Goal: Transaction & Acquisition: Obtain resource

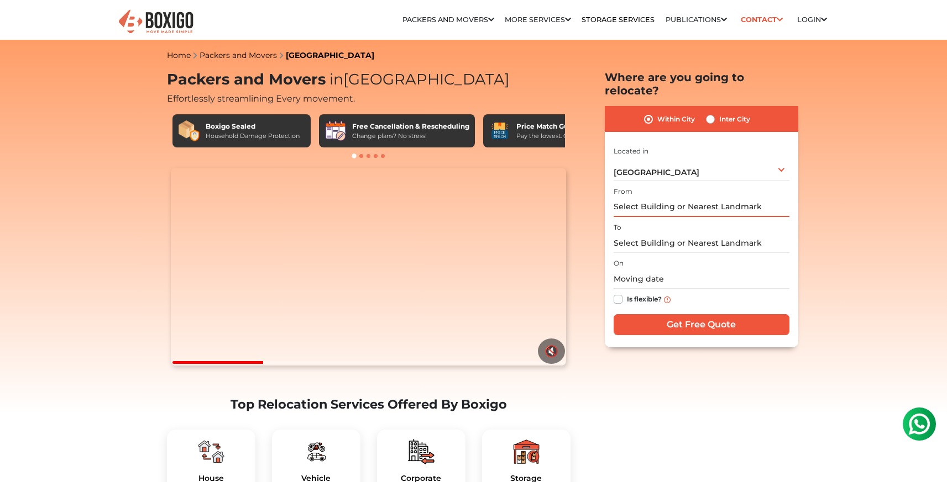
click at [678, 198] on input "text" at bounding box center [701, 207] width 176 height 19
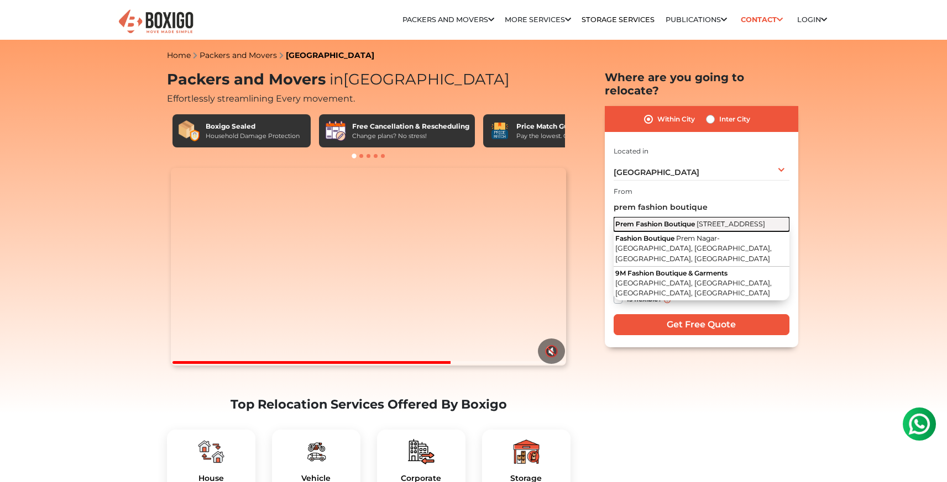
click at [696, 220] on span "[STREET_ADDRESS]" at bounding box center [730, 224] width 69 height 8
type input "Prem Fashion Boutique, [GEOGRAPHIC_DATA], Garden Layout, Sector 2, HSR Layout, …"
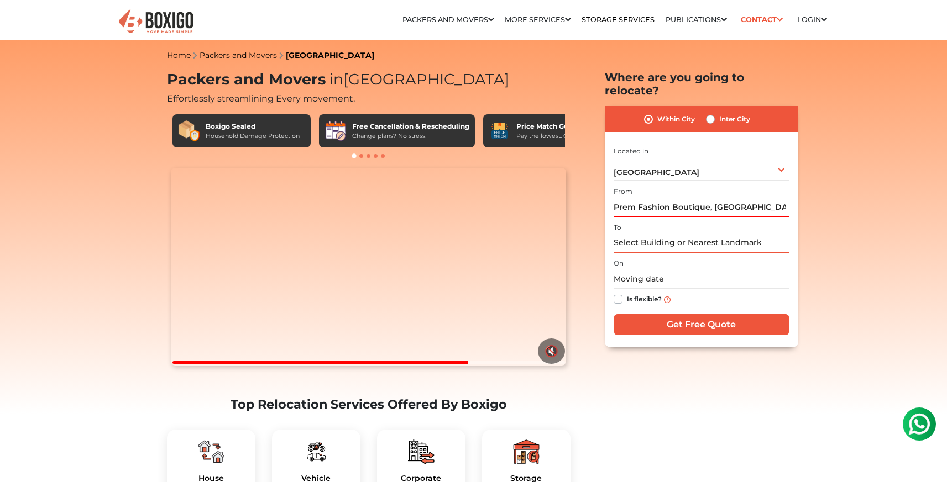
click at [640, 234] on input "text" at bounding box center [701, 243] width 176 height 19
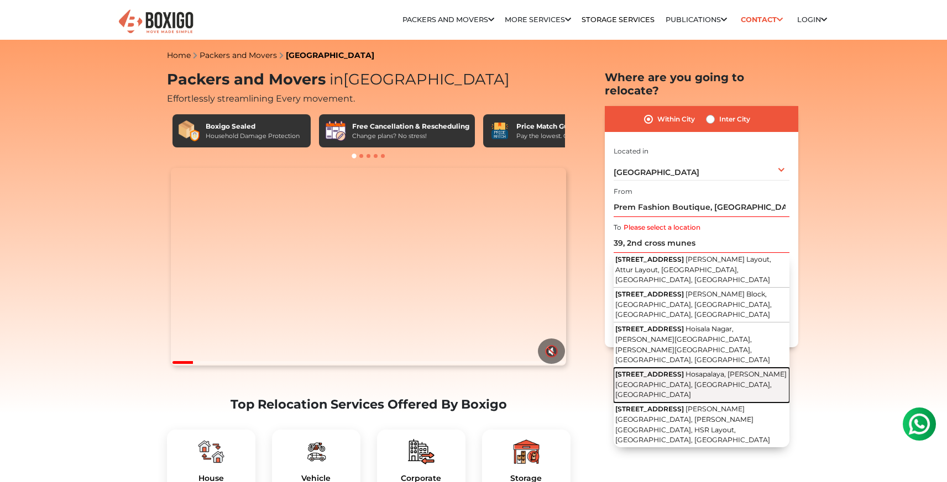
click at [674, 370] on span "[STREET_ADDRESS]" at bounding box center [649, 374] width 69 height 8
type input "[STREET_ADDRESS][PERSON_NAME]"
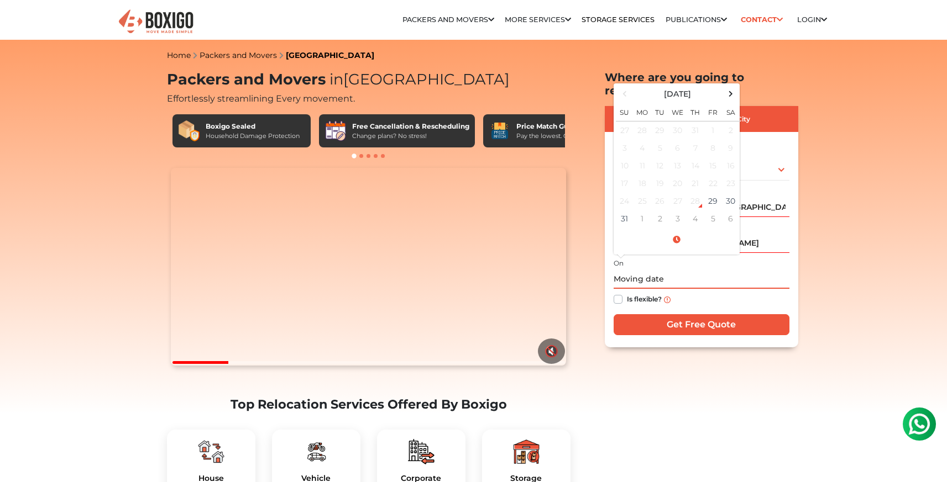
click at [638, 271] on input "text" at bounding box center [701, 279] width 176 height 19
click at [718, 192] on td "29" at bounding box center [713, 201] width 18 height 18
type input "08/29/2025 12:47 PM"
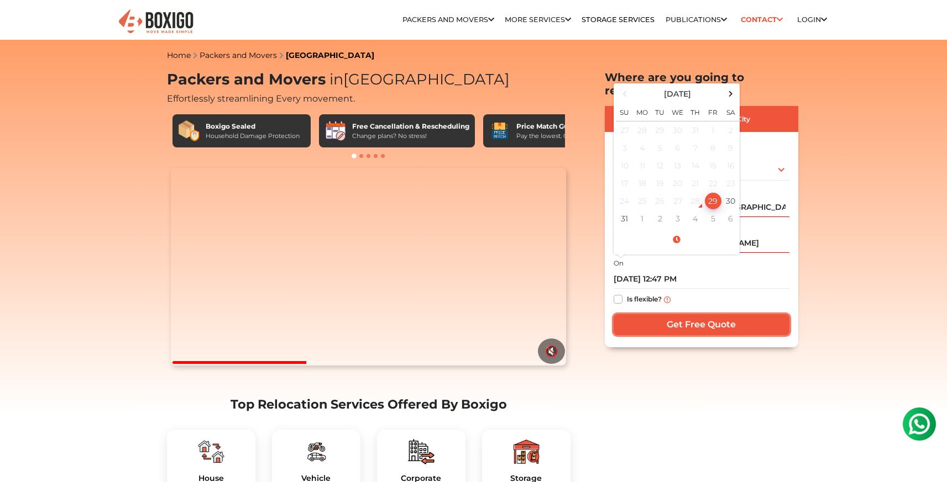
click at [671, 314] on input "Get Free Quote" at bounding box center [701, 324] width 176 height 21
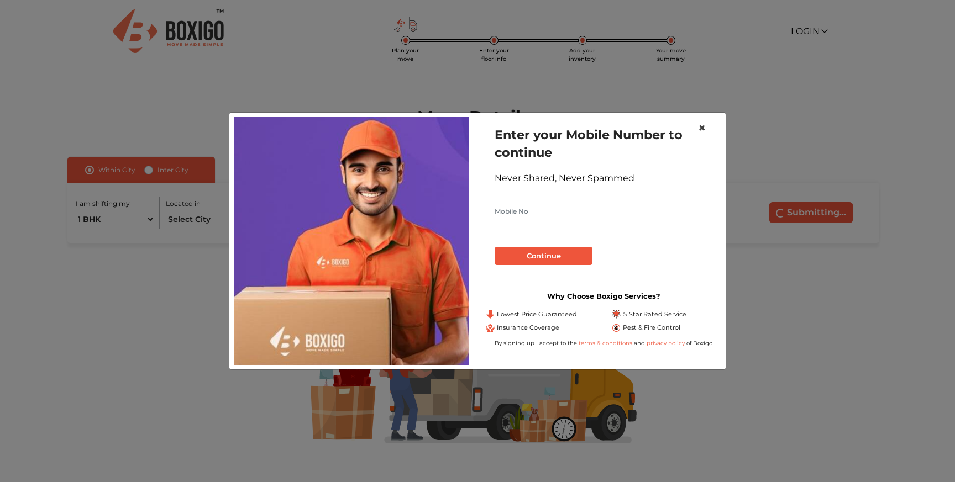
click at [703, 130] on span "×" at bounding box center [702, 128] width 8 height 16
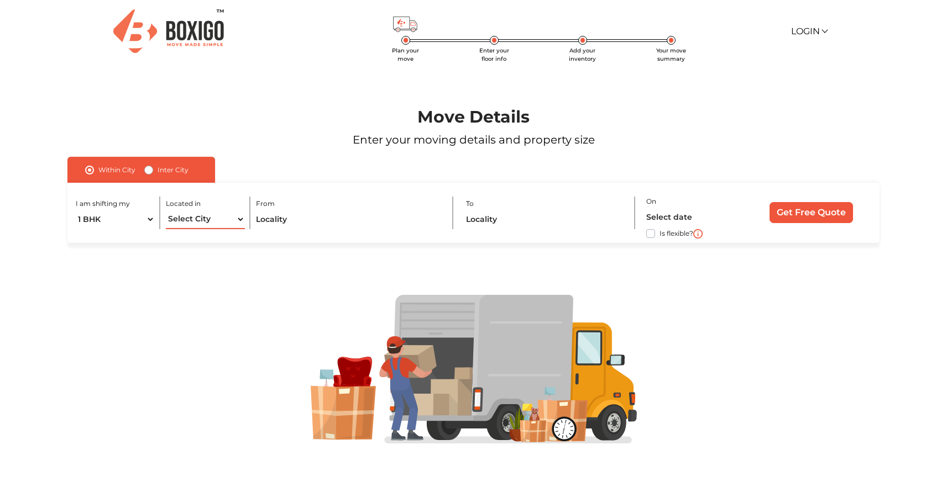
click at [189, 220] on select "Select City [GEOGRAPHIC_DATA] [GEOGRAPHIC_DATA] [GEOGRAPHIC_DATA] [GEOGRAPHIC_D…" at bounding box center [205, 219] width 79 height 19
select select "[GEOGRAPHIC_DATA]"
click at [166, 210] on select "Select City [GEOGRAPHIC_DATA] [GEOGRAPHIC_DATA] [GEOGRAPHIC_DATA] [GEOGRAPHIC_D…" at bounding box center [205, 219] width 79 height 19
click at [270, 222] on input "text" at bounding box center [349, 219] width 186 height 19
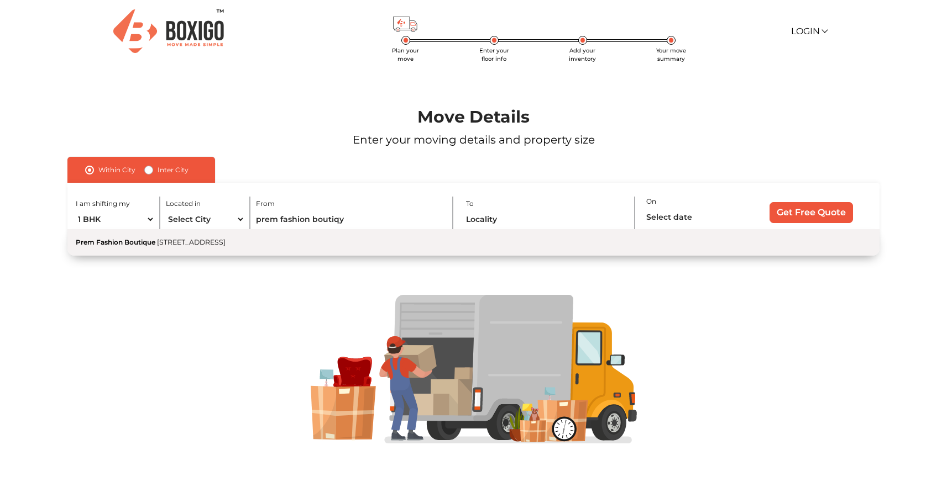
click at [295, 238] on button "Prem Fashion Boutique 26th Cross, Garden Layout, Sector 2, HSR Layout, [GEOGRAP…" at bounding box center [473, 242] width 812 height 27
type input "Prem Fashion Boutique, [GEOGRAPHIC_DATA], Garden Layout, Sector 2, HSR Layout, …"
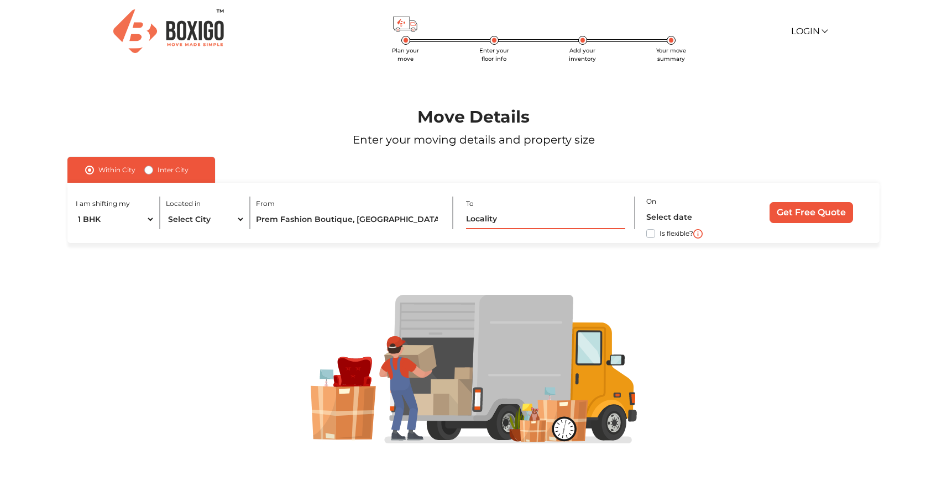
click at [505, 222] on input "text" at bounding box center [545, 219] width 159 height 19
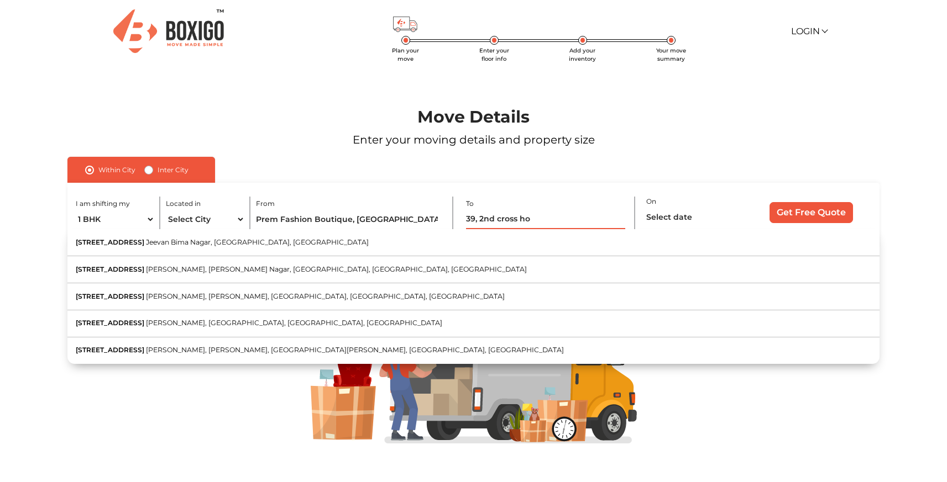
click at [504, 222] on input "39, 2nd cross ho" at bounding box center [545, 219] width 159 height 19
click at [542, 218] on input "39, 2nd cross ho" at bounding box center [545, 219] width 159 height 19
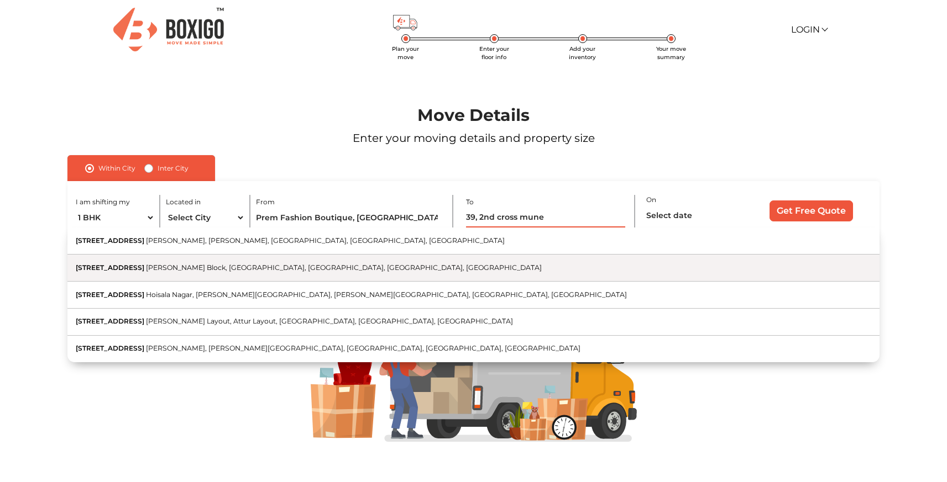
scroll to position [1, 0]
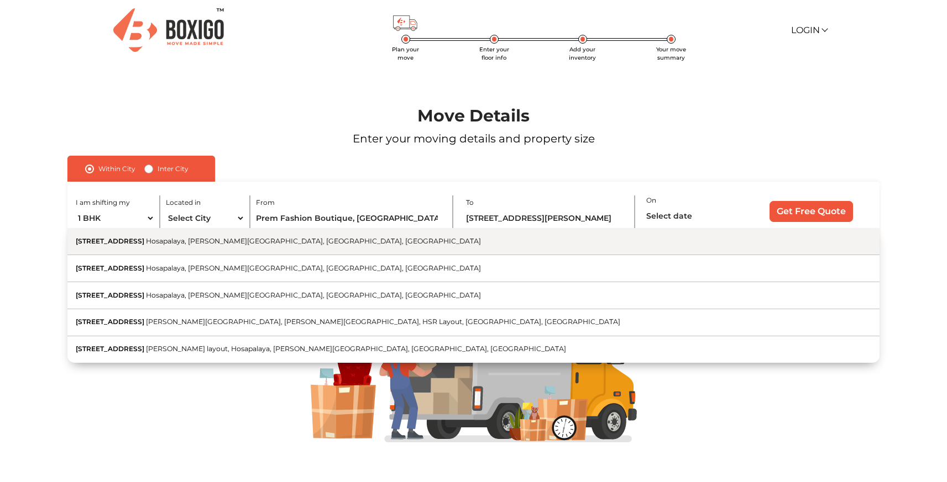
click at [205, 240] on span "Hosapalaya, [PERSON_NAME][GEOGRAPHIC_DATA], [GEOGRAPHIC_DATA], [GEOGRAPHIC_DATA]" at bounding box center [313, 241] width 335 height 8
type input "[STREET_ADDRESS][PERSON_NAME]"
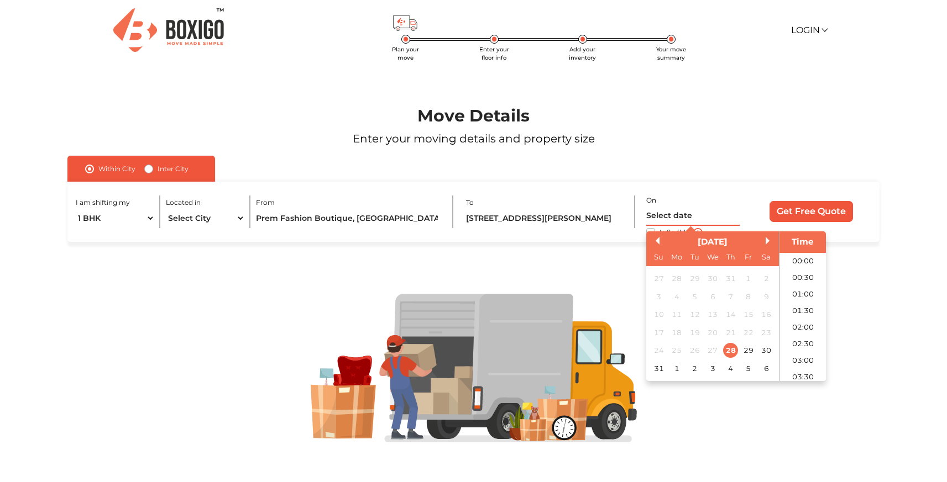
click at [684, 217] on input "text" at bounding box center [692, 216] width 93 height 19
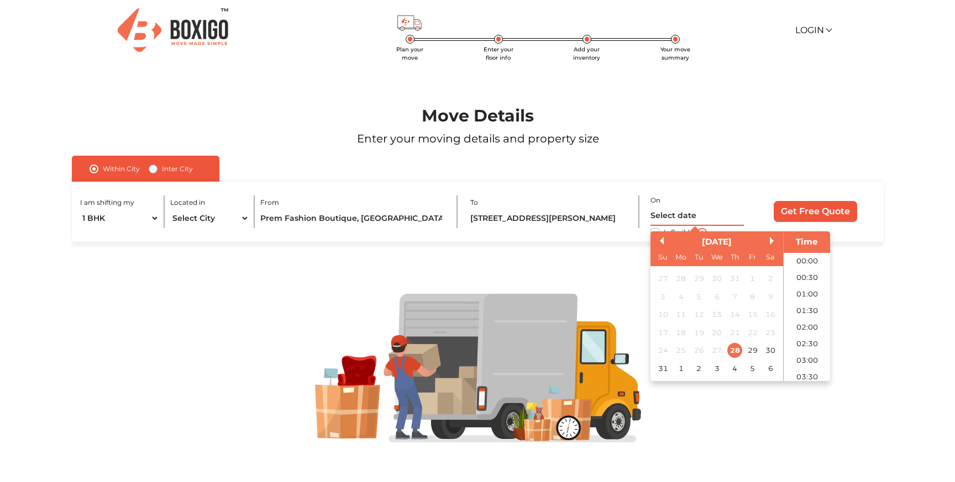
scroll to position [359, 0]
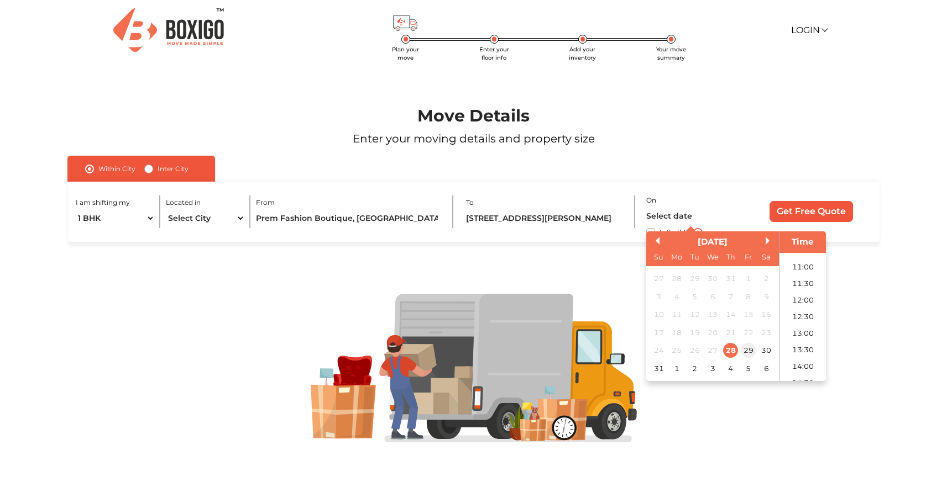
click at [750, 352] on div "29" at bounding box center [748, 350] width 15 height 15
type input "[DATE] 12:00 AM"
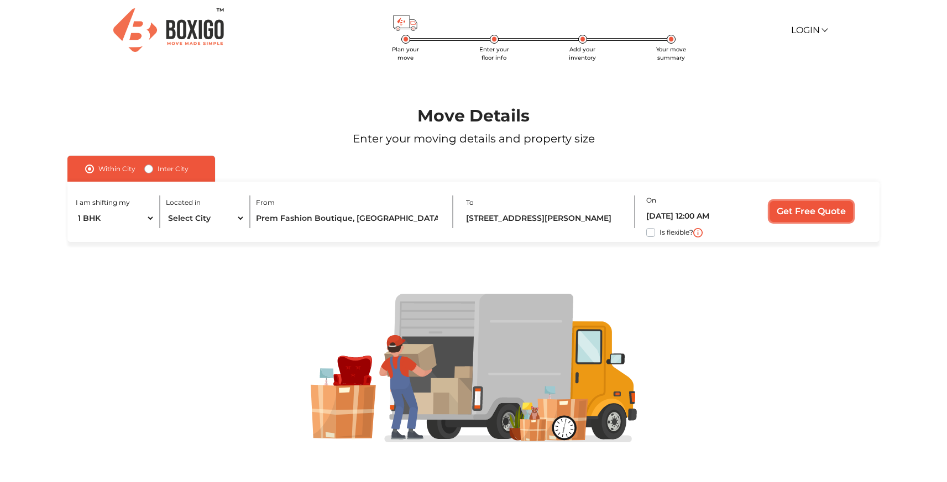
click at [798, 221] on input "Get Free Quote" at bounding box center [810, 211] width 83 height 21
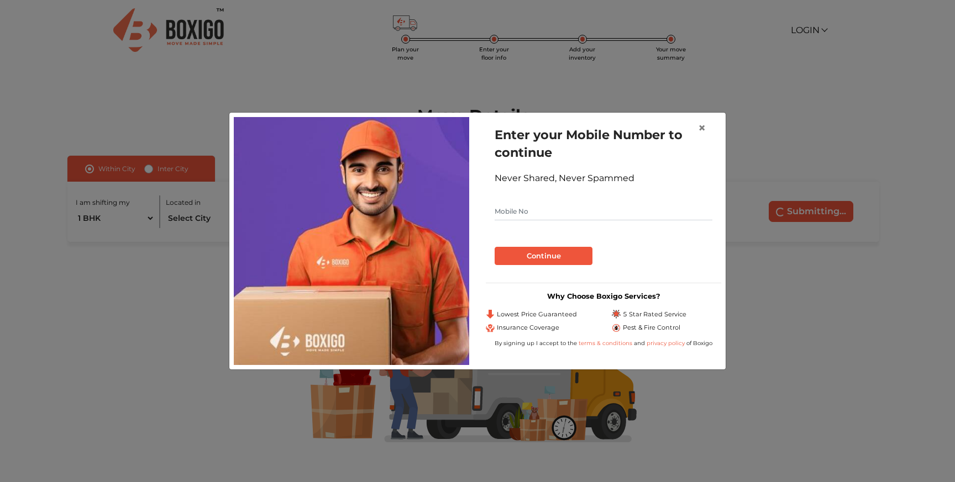
click at [574, 216] on input "text" at bounding box center [604, 212] width 218 height 18
type input "9723952963"
click at [572, 249] on button "Continue" at bounding box center [544, 256] width 98 height 19
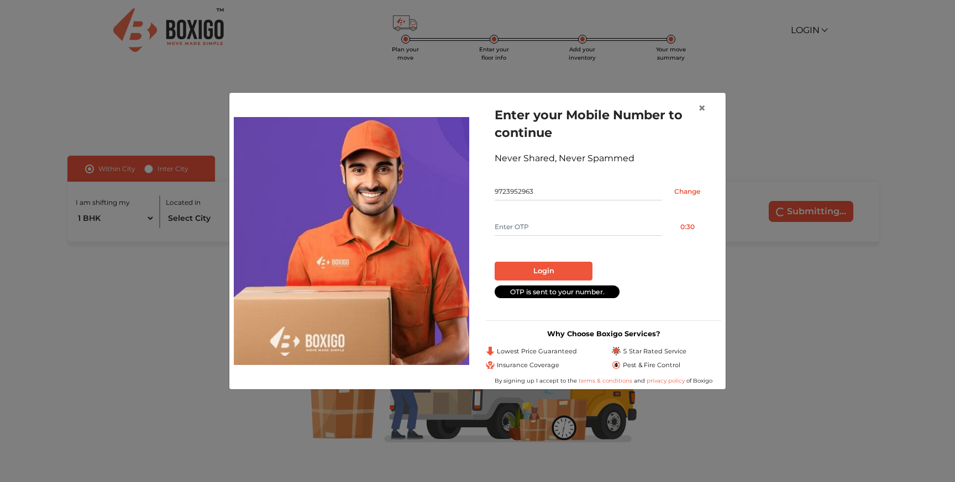
click at [530, 233] on input "text" at bounding box center [578, 227] width 167 height 18
type input "3418"
click at [578, 266] on button "Login" at bounding box center [544, 271] width 98 height 19
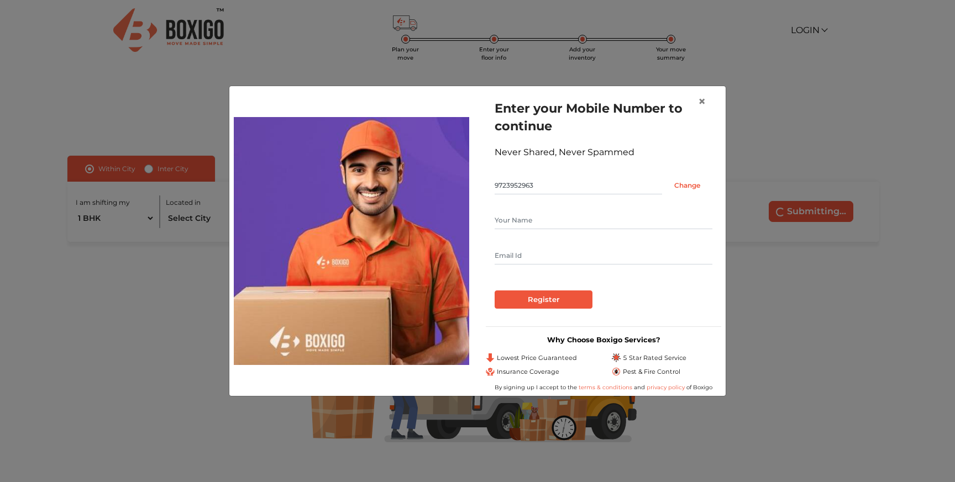
click at [564, 222] on input "text" at bounding box center [604, 221] width 218 height 18
type input "[PERSON_NAME]"
click at [542, 291] on div "Register" at bounding box center [604, 300] width 218 height 19
click at [539, 296] on input "Register" at bounding box center [544, 300] width 98 height 19
type input "[EMAIL_ADDRESS][DOMAIN_NAME]"
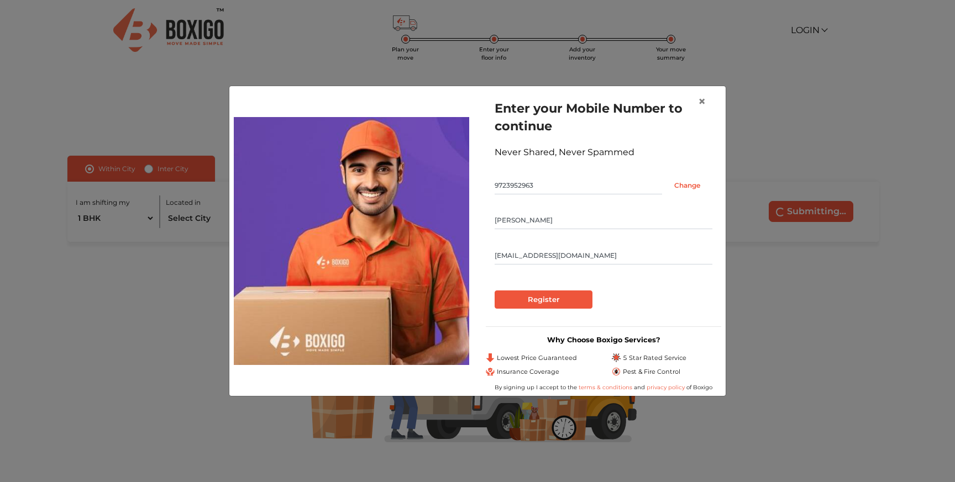
drag, startPoint x: 512, startPoint y: 322, endPoint x: 513, endPoint y: 311, distance: 11.1
click at [512, 321] on div "Enter your Mobile Number to continue Never Shared, Never Spammed 9723952963 Cha…" at bounding box center [603, 241] width 252 height 301
click at [513, 311] on div "Enter your Mobile Number to continue Never Shared, Never Spammed 9723952963 Cha…" at bounding box center [603, 204] width 235 height 227
click at [516, 303] on input "Register" at bounding box center [544, 300] width 98 height 19
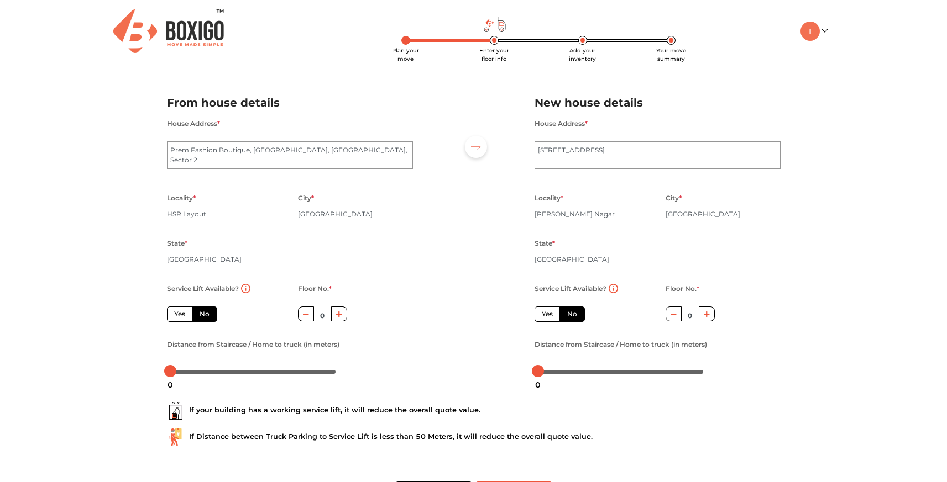
click at [211, 317] on label "No" at bounding box center [204, 314] width 25 height 15
click at [207, 317] on input "No" at bounding box center [202, 312] width 7 height 7
radio input "true"
click at [337, 315] on icon "button" at bounding box center [339, 314] width 6 height 6
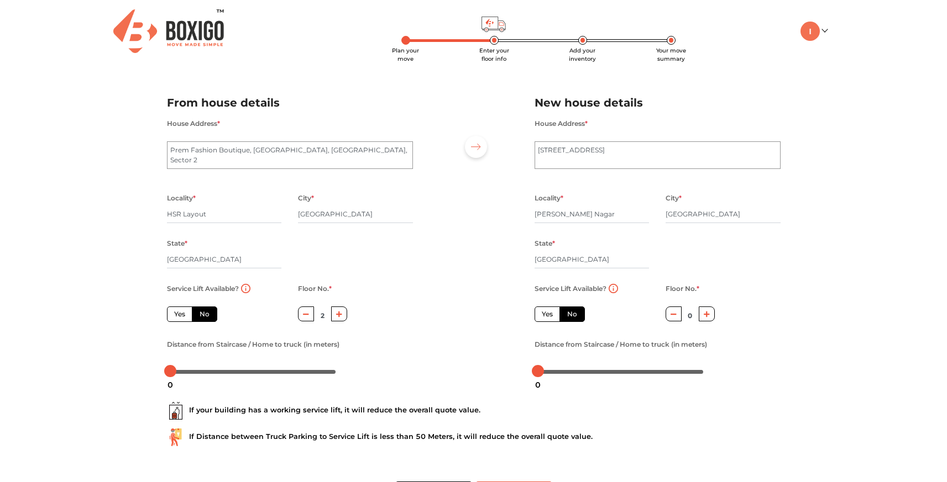
click at [337, 315] on icon "button" at bounding box center [339, 314] width 6 height 6
click at [337, 313] on icon "button" at bounding box center [339, 314] width 6 height 7
type input "5"
click at [170, 375] on div at bounding box center [170, 371] width 12 height 12
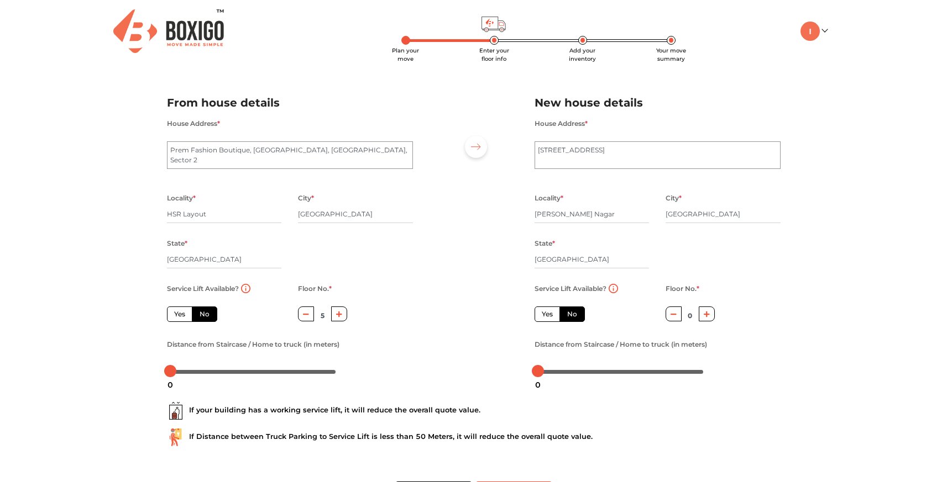
click at [713, 312] on button "button" at bounding box center [707, 314] width 16 height 15
type input "1"
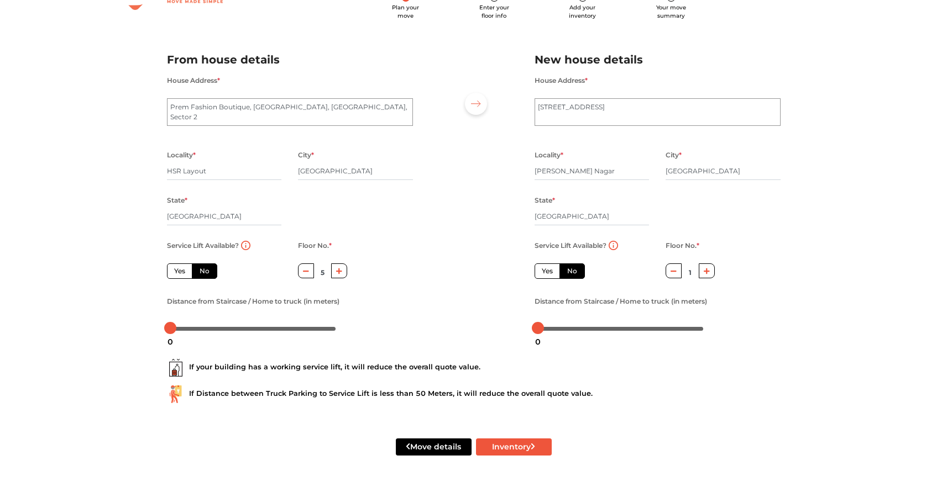
scroll to position [45, 0]
click at [491, 453] on button "Inventory" at bounding box center [514, 447] width 76 height 17
radio input "true"
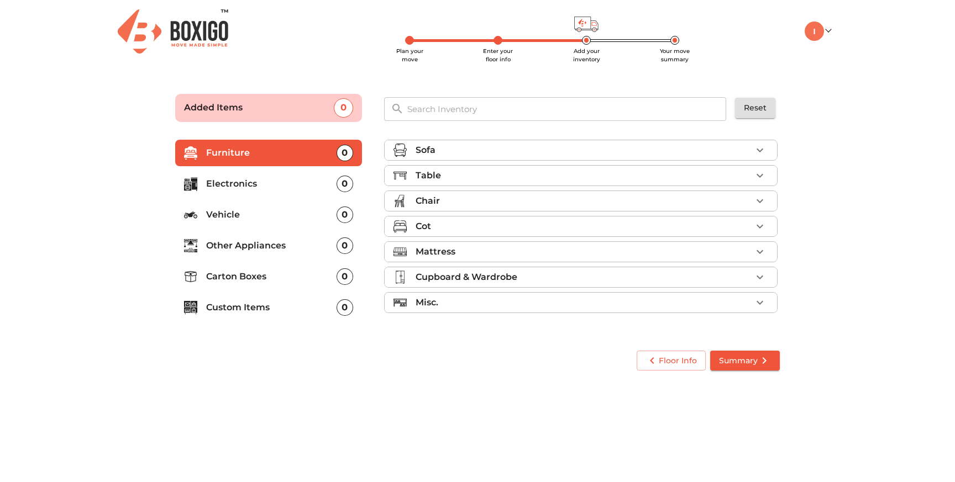
click at [757, 175] on icon "button" at bounding box center [759, 175] width 13 height 13
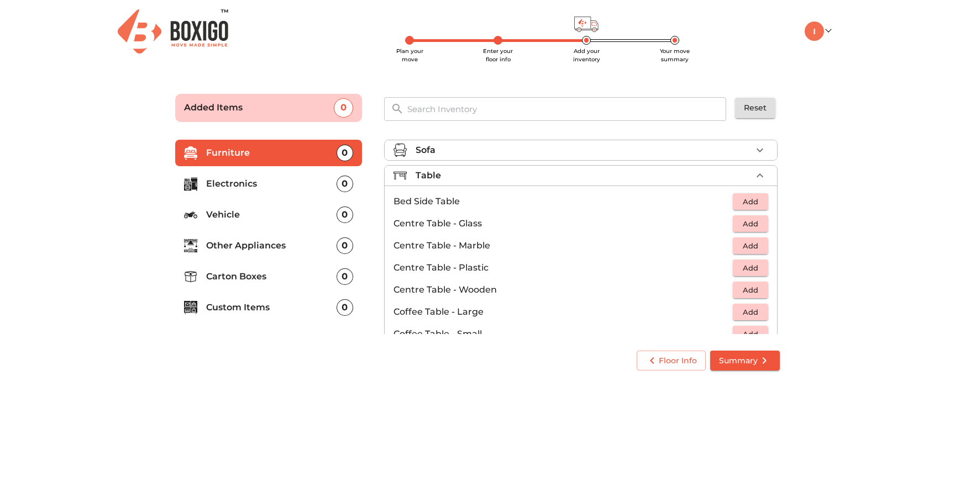
click at [754, 198] on span "Add" at bounding box center [750, 202] width 24 height 13
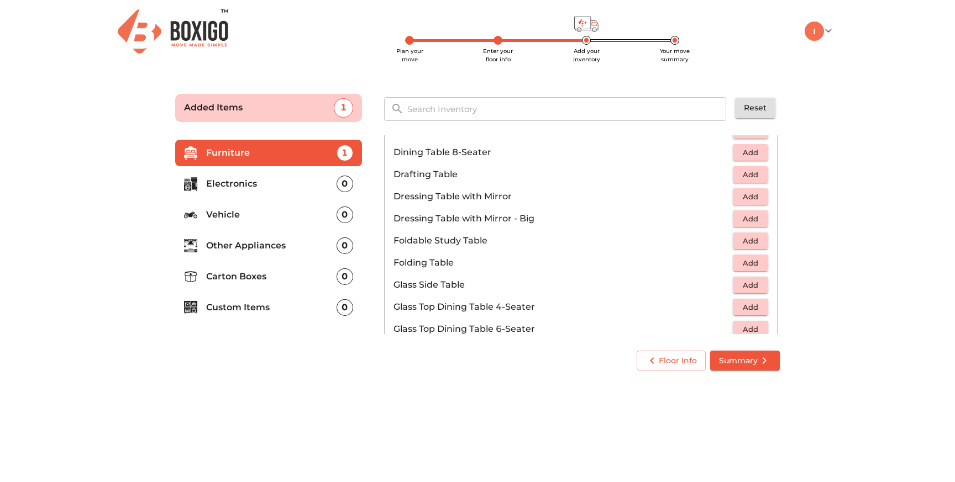
scroll to position [288, 0]
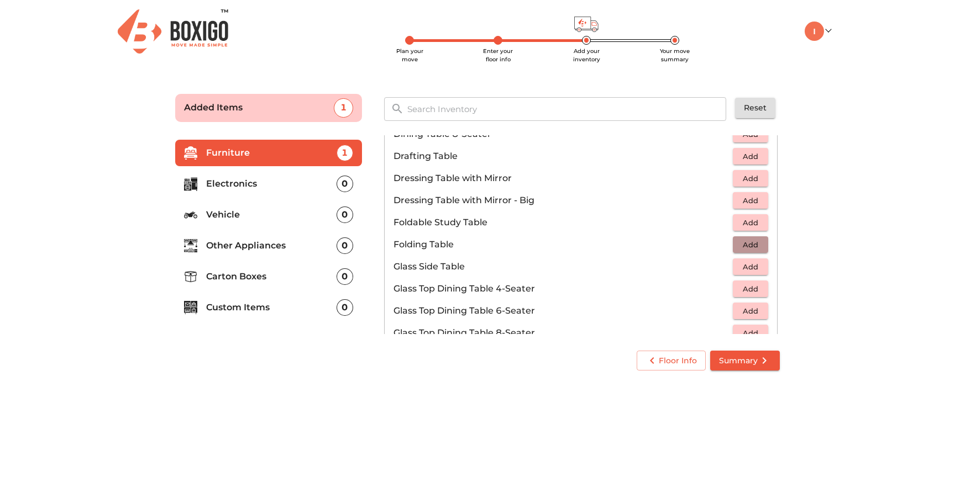
click at [755, 246] on span "Add" at bounding box center [750, 245] width 24 height 13
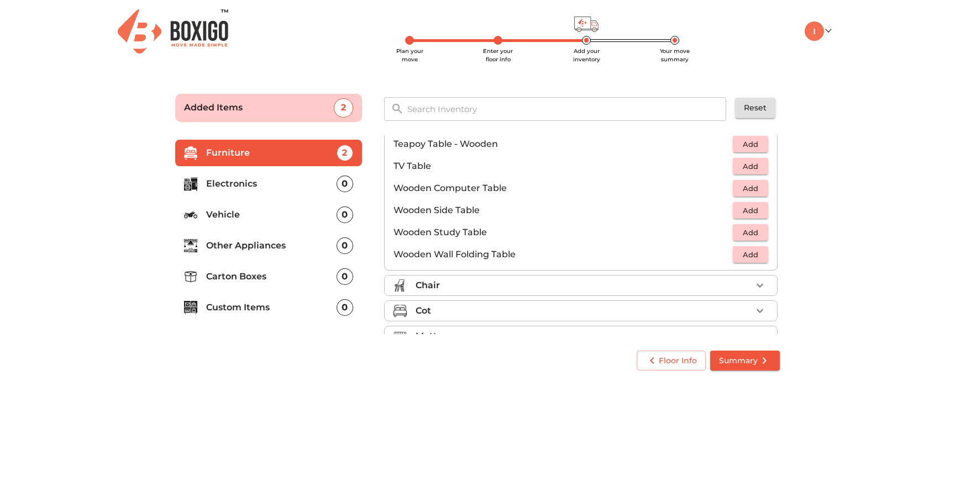
scroll to position [733, 0]
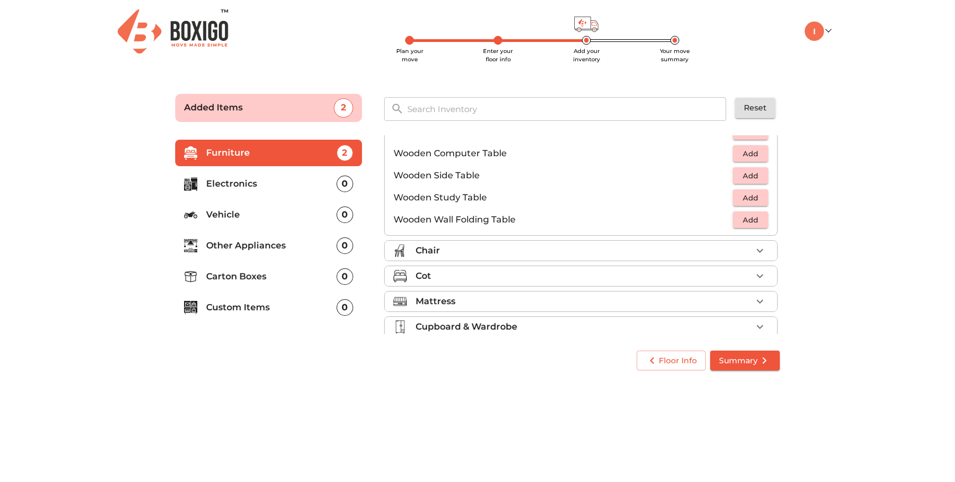
click at [539, 245] on div "Chair" at bounding box center [584, 250] width 336 height 13
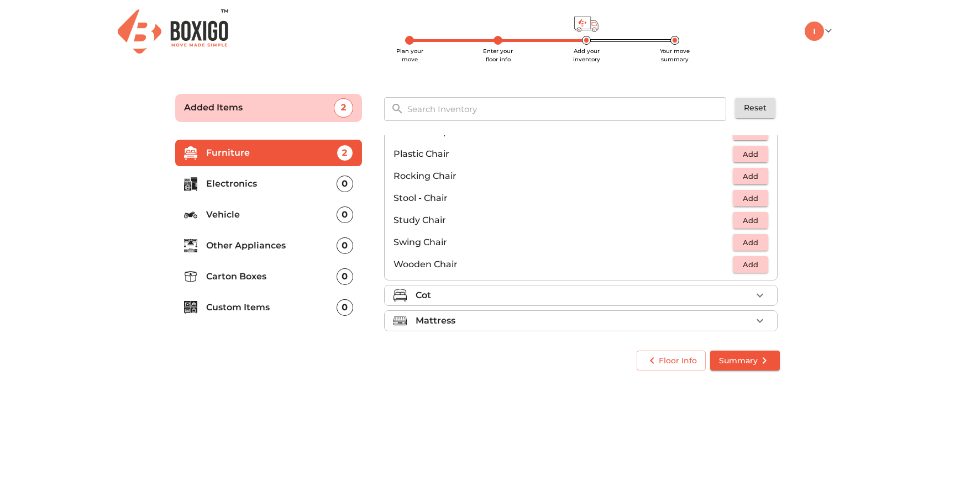
scroll to position [403, 0]
click at [738, 156] on span "Add" at bounding box center [750, 155] width 24 height 13
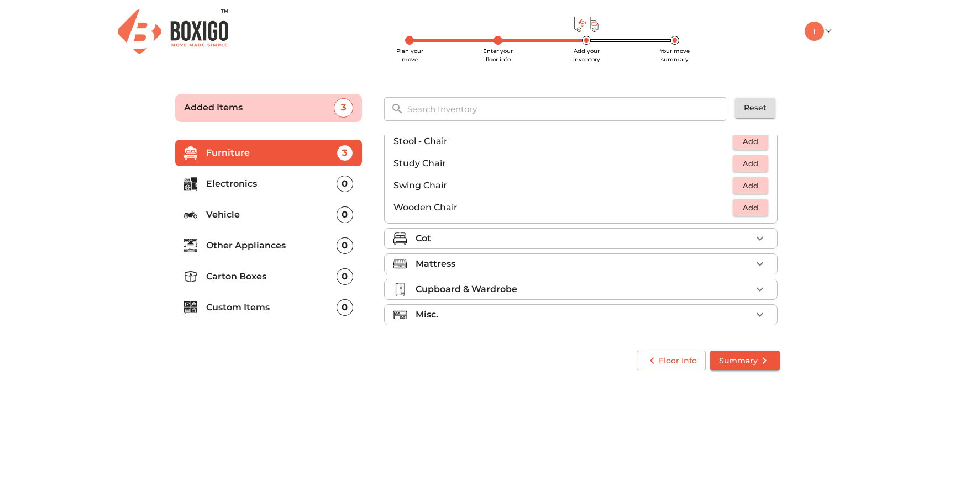
click at [463, 244] on div "Cot" at bounding box center [584, 238] width 336 height 13
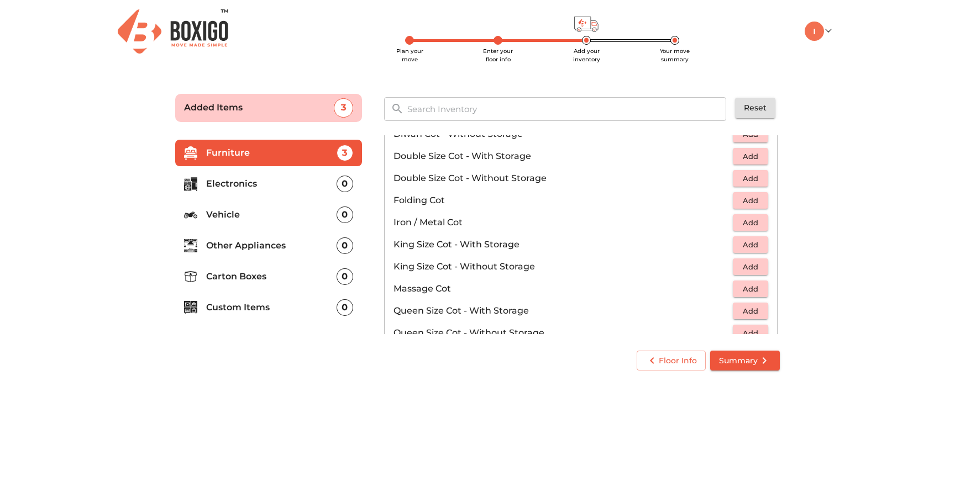
scroll to position [244, 0]
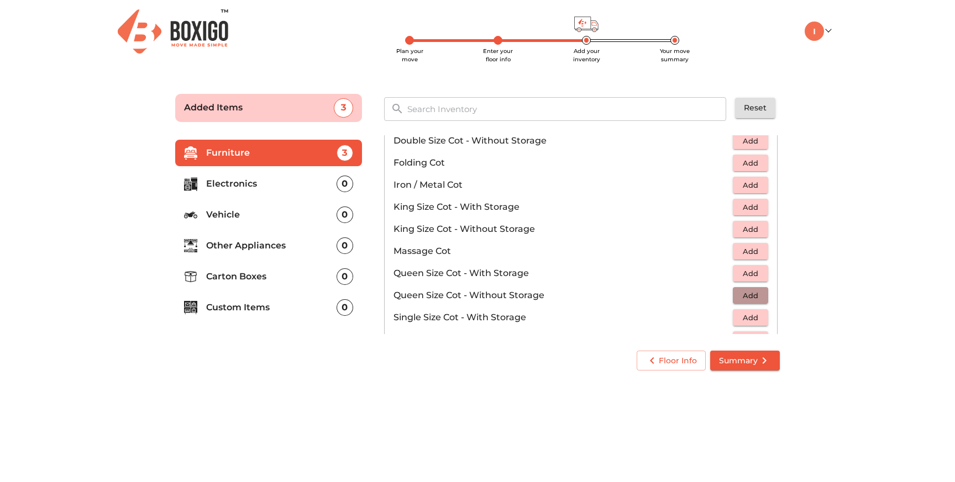
click at [745, 295] on span "Add" at bounding box center [750, 296] width 24 height 13
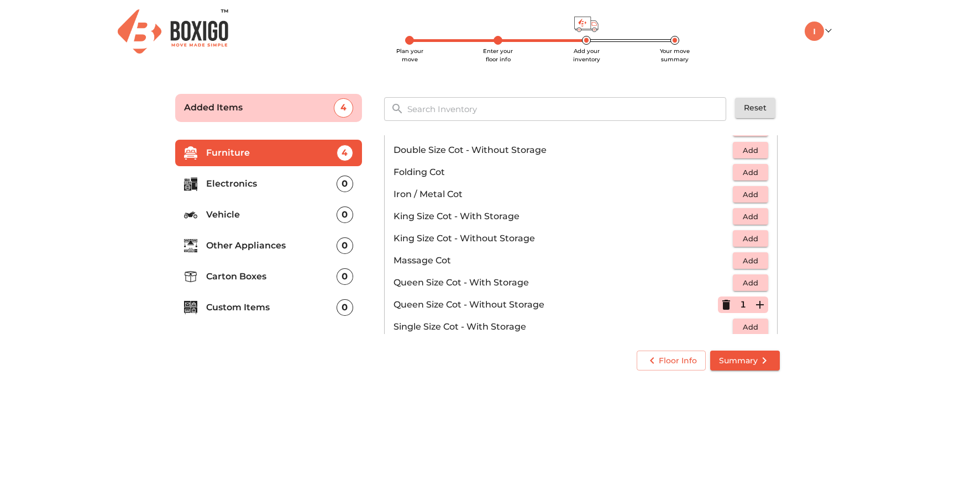
scroll to position [351, 0]
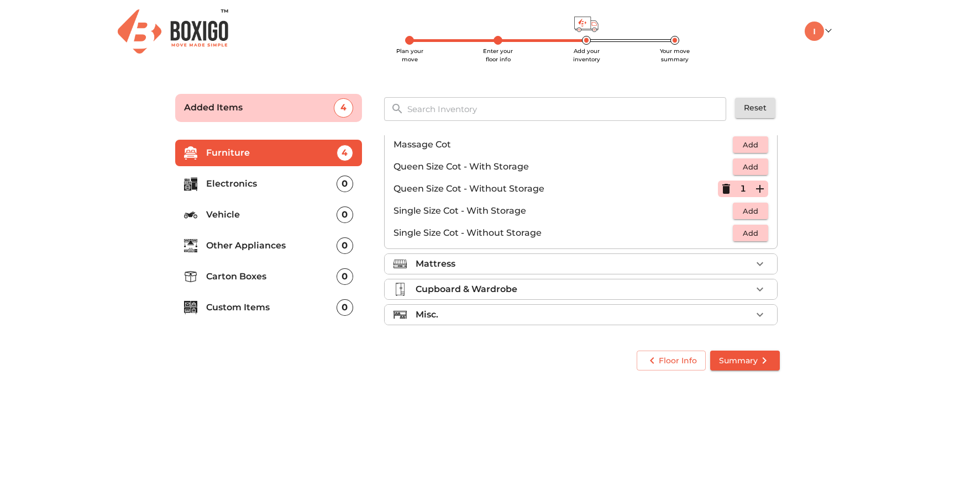
click at [569, 265] on div "Mattress" at bounding box center [584, 264] width 336 height 13
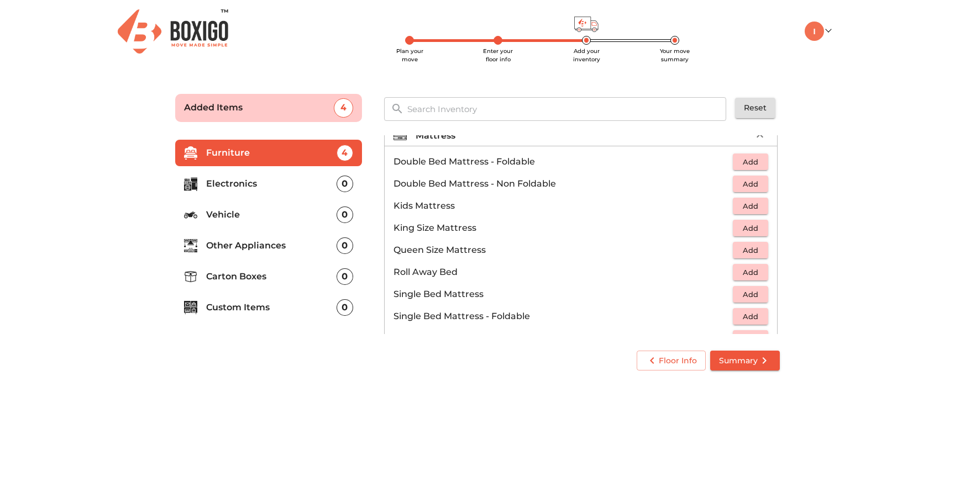
scroll to position [114, 0]
click at [738, 254] on span "Add" at bounding box center [750, 252] width 24 height 13
click at [747, 165] on span "Add" at bounding box center [750, 163] width 24 height 13
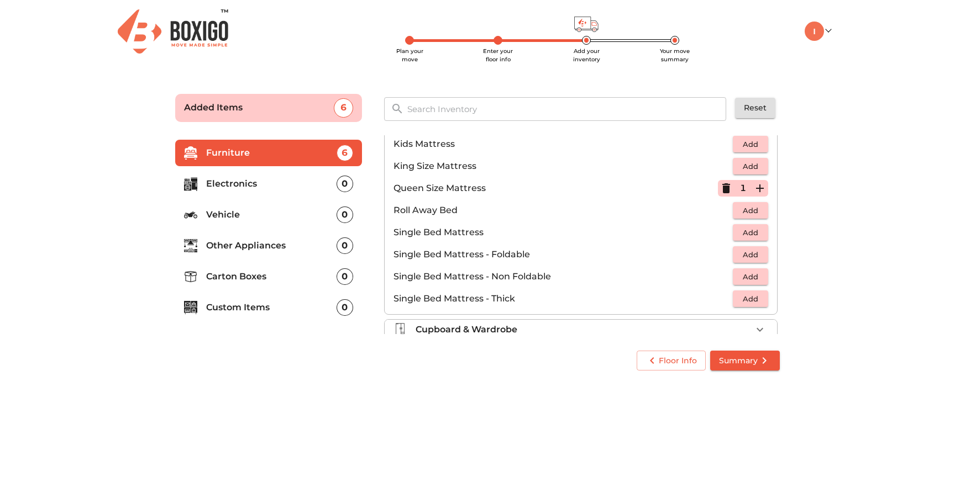
scroll to position [218, 0]
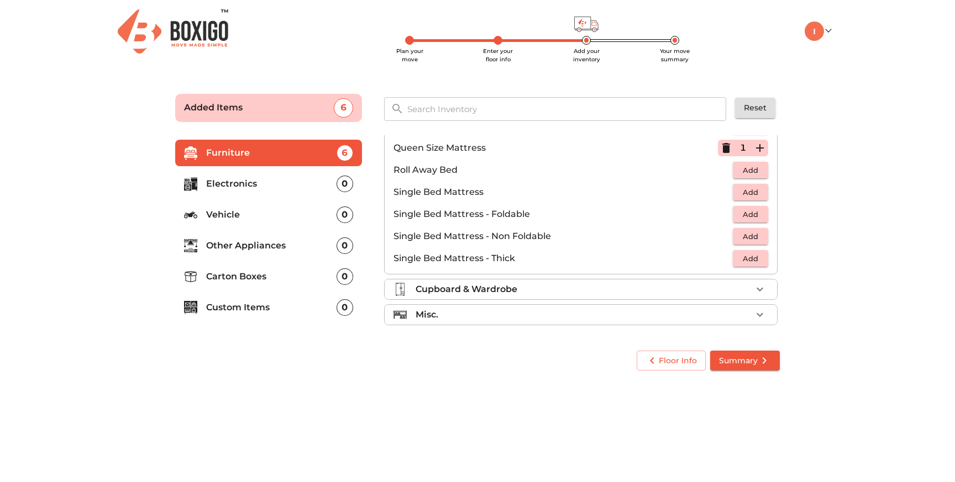
click at [497, 293] on p "Cupboard & Wardrobe" at bounding box center [467, 289] width 102 height 13
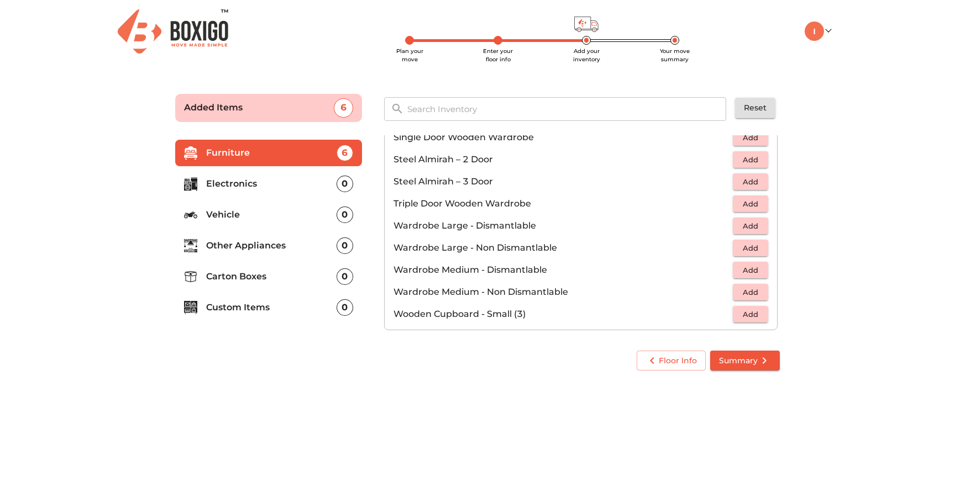
scroll to position [373, 0]
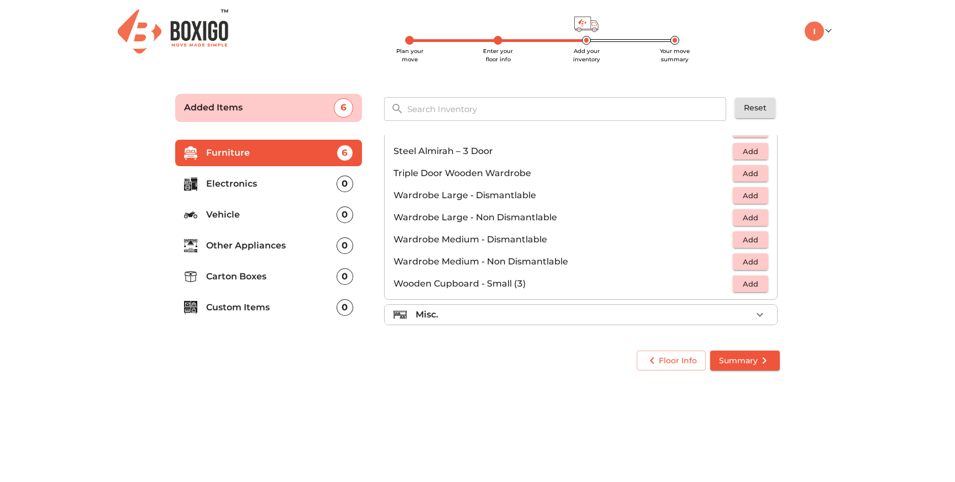
click at [490, 316] on div "Misc." at bounding box center [584, 314] width 336 height 13
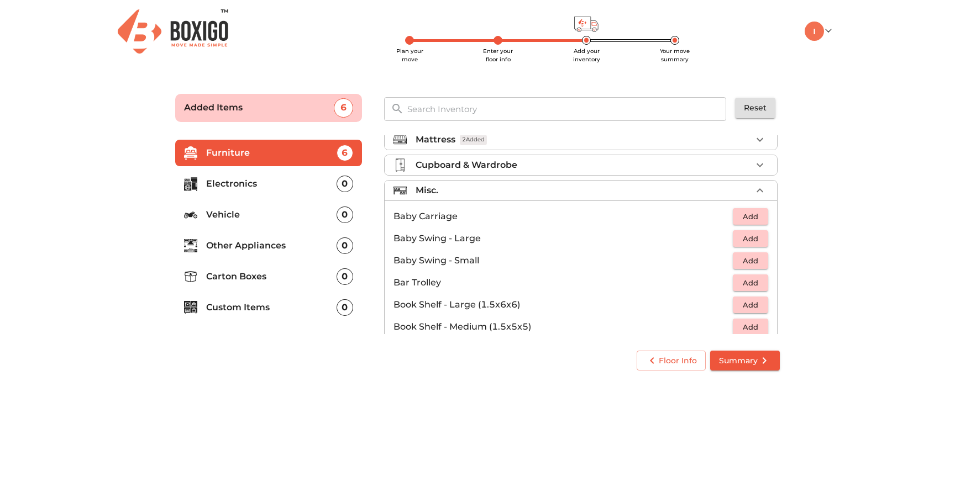
scroll to position [104, 0]
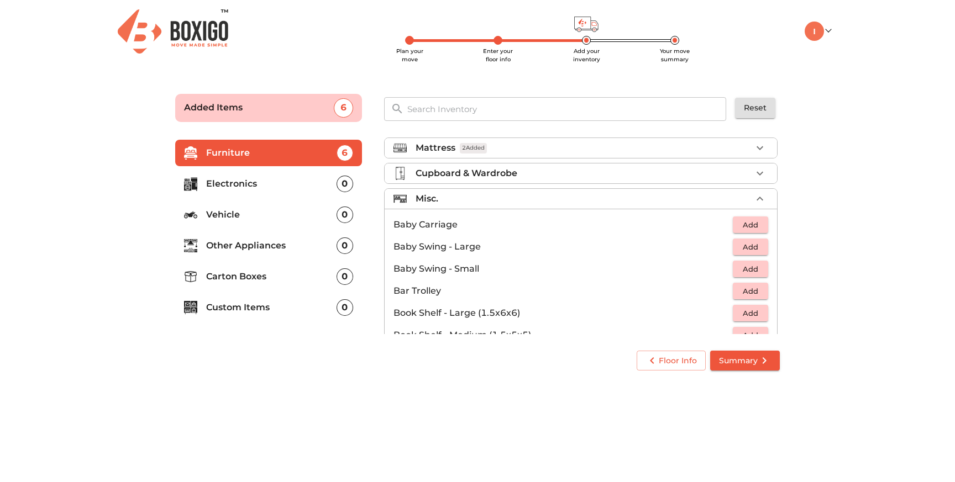
click at [251, 301] on p "Custom Items" at bounding box center [271, 307] width 130 height 13
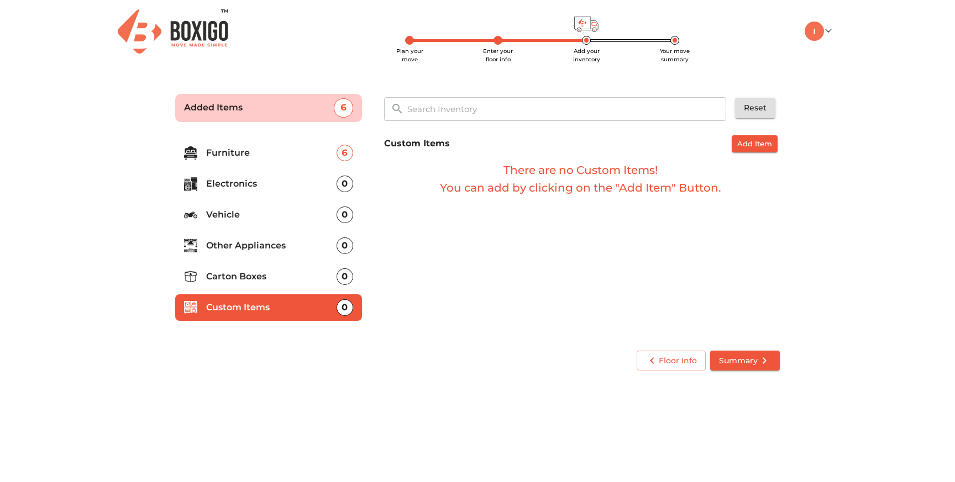
click at [736, 150] on button "Add Item" at bounding box center [755, 143] width 46 height 17
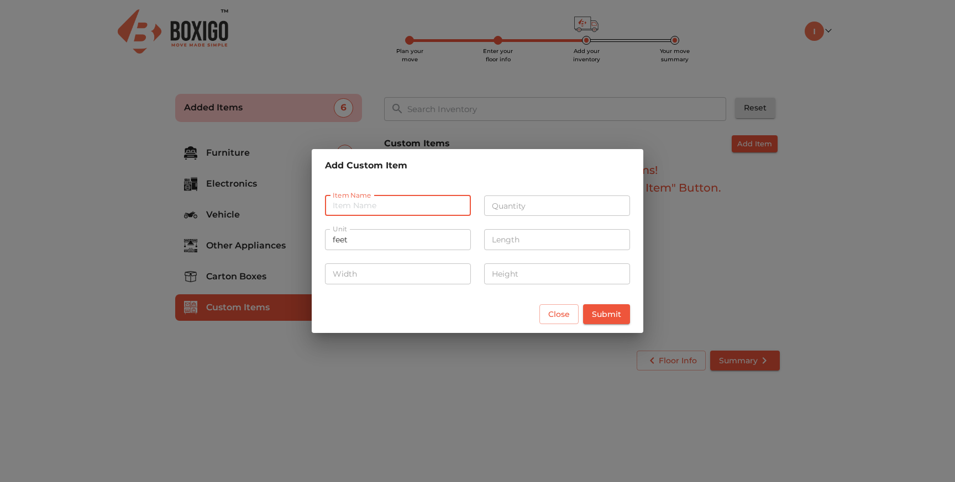
click at [366, 212] on input "text" at bounding box center [398, 206] width 146 height 21
click at [561, 314] on span "Close" at bounding box center [559, 315] width 22 height 14
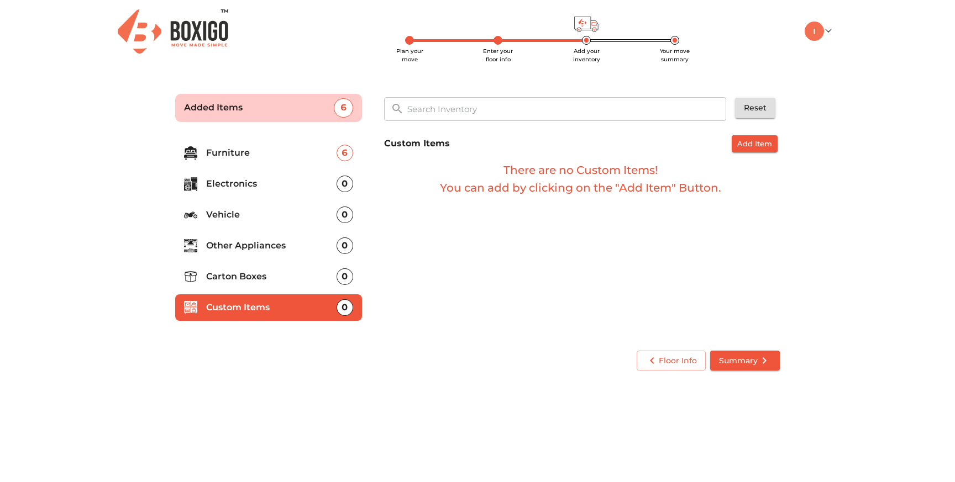
click at [248, 160] on li "Furniture 6" at bounding box center [268, 153] width 187 height 27
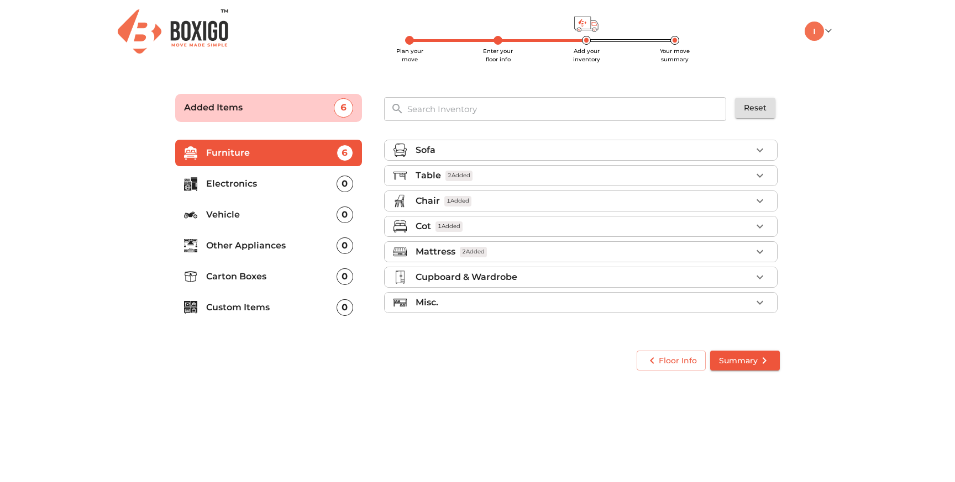
click at [514, 271] on p "Cupboard & Wardrobe" at bounding box center [467, 277] width 102 height 13
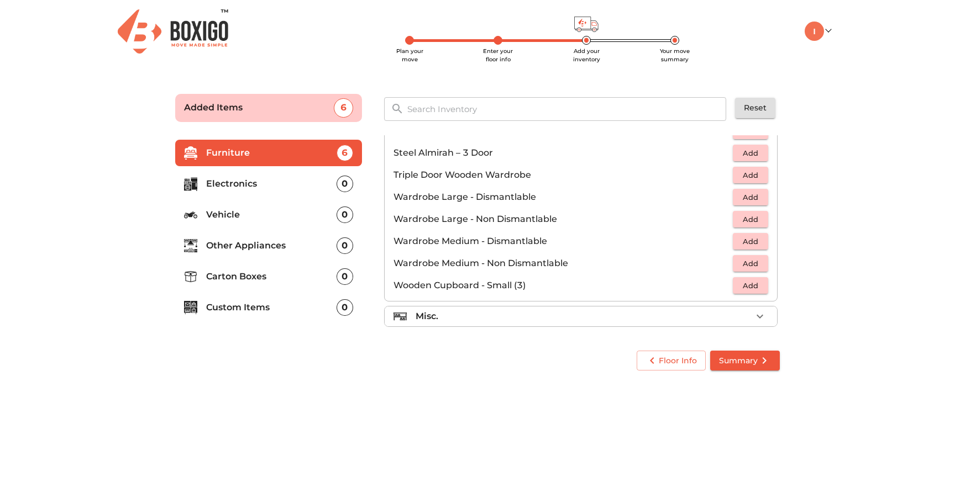
scroll to position [373, 0]
click at [195, 174] on li "Electronics 0" at bounding box center [268, 184] width 187 height 27
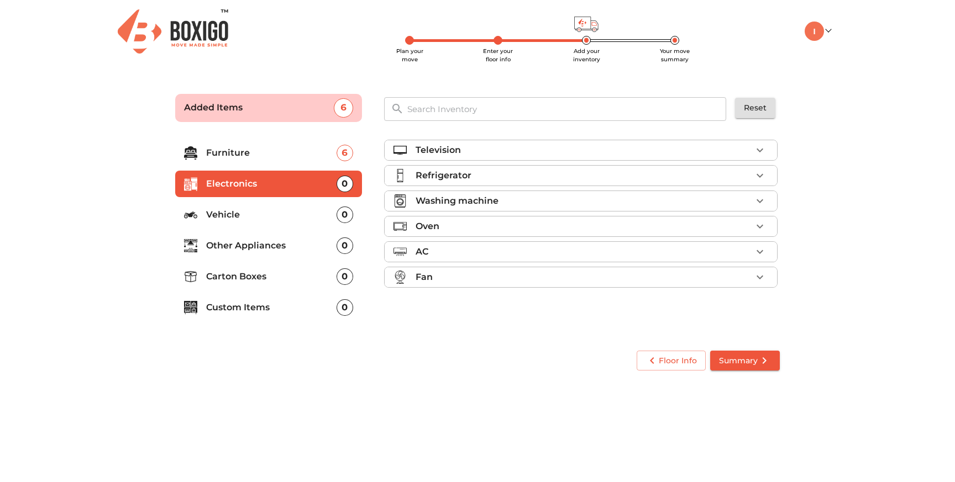
click at [447, 251] on div "AC" at bounding box center [584, 251] width 336 height 13
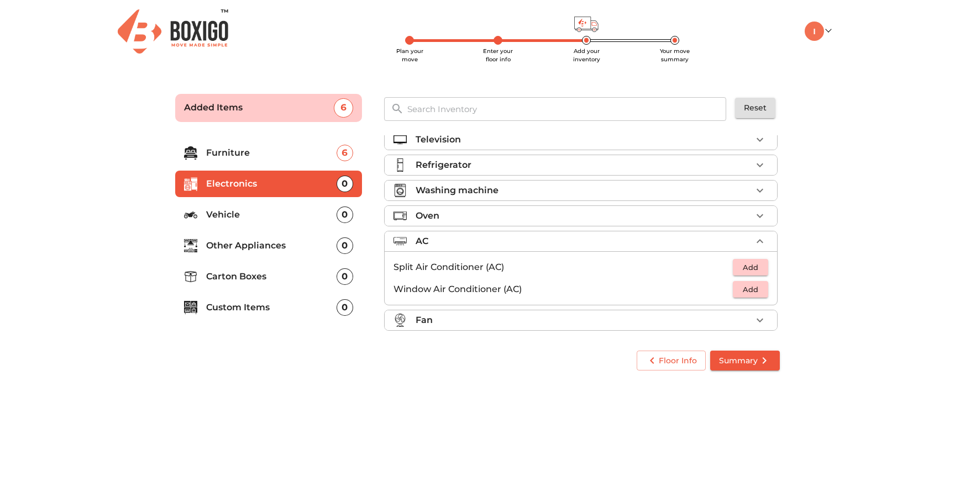
scroll to position [2, 0]
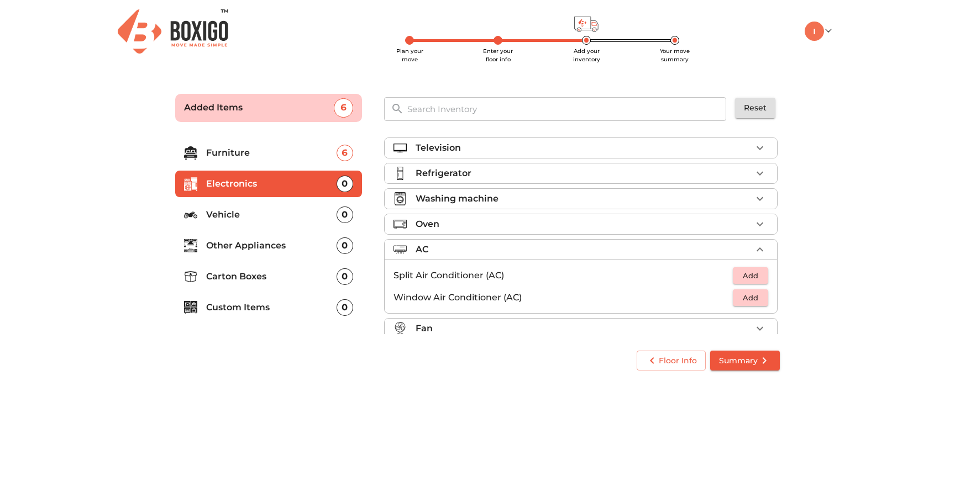
click at [426, 321] on li "Fan" at bounding box center [581, 329] width 392 height 20
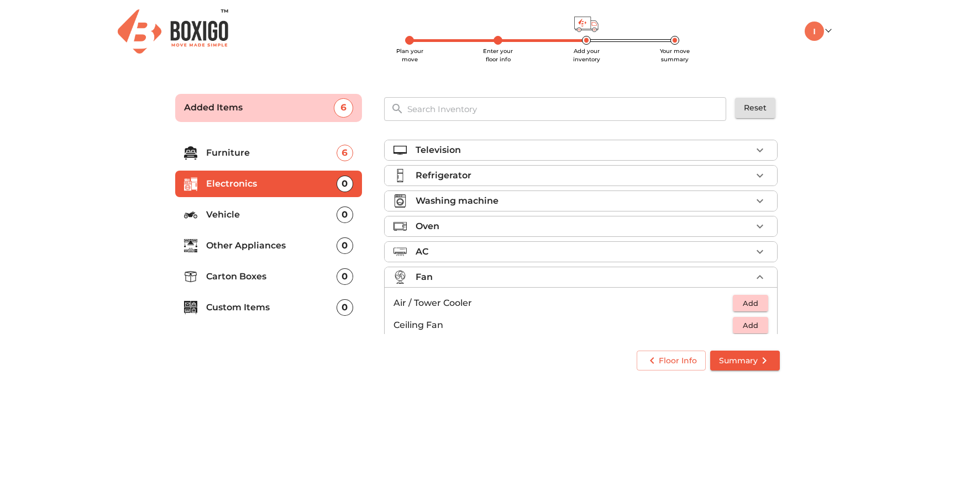
click at [256, 249] on p "Other Appliances" at bounding box center [271, 245] width 130 height 13
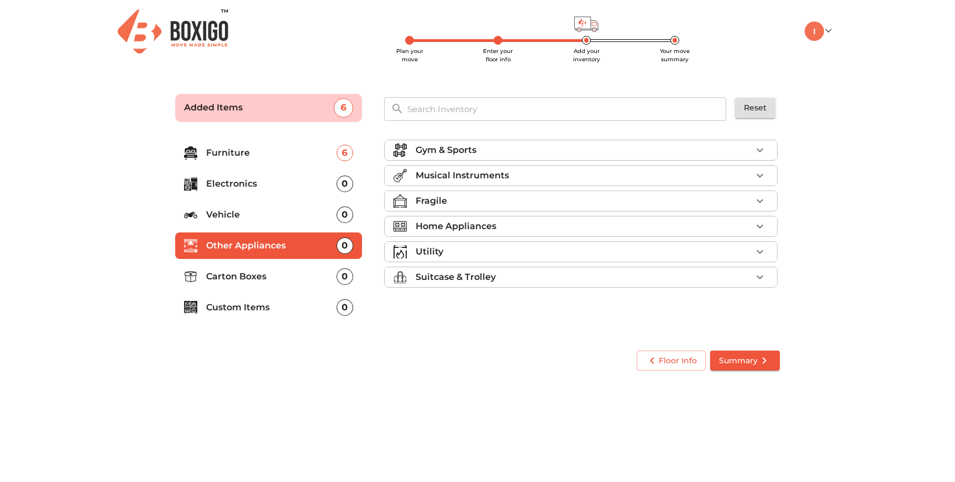
click at [438, 229] on p "Home Appliances" at bounding box center [456, 226] width 81 height 13
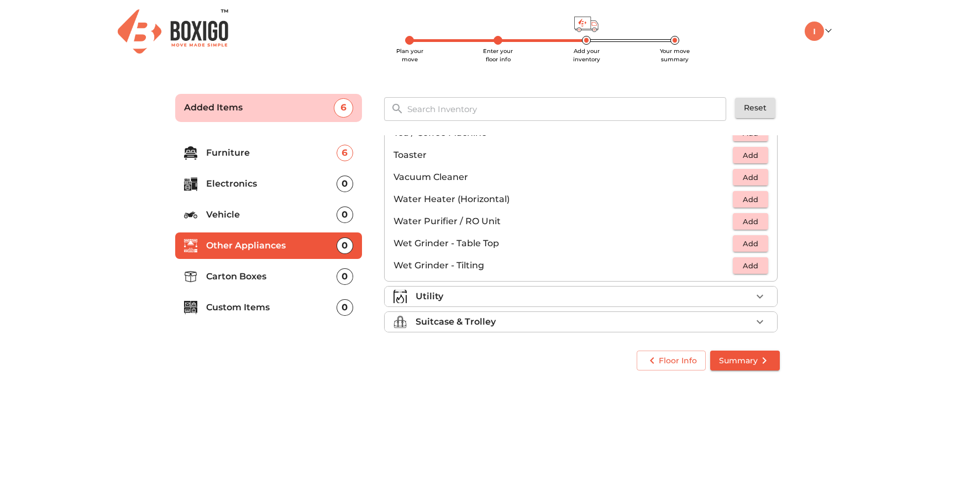
scroll to position [763, 0]
click at [479, 313] on p "Suitcase & Trolley" at bounding box center [456, 319] width 80 height 13
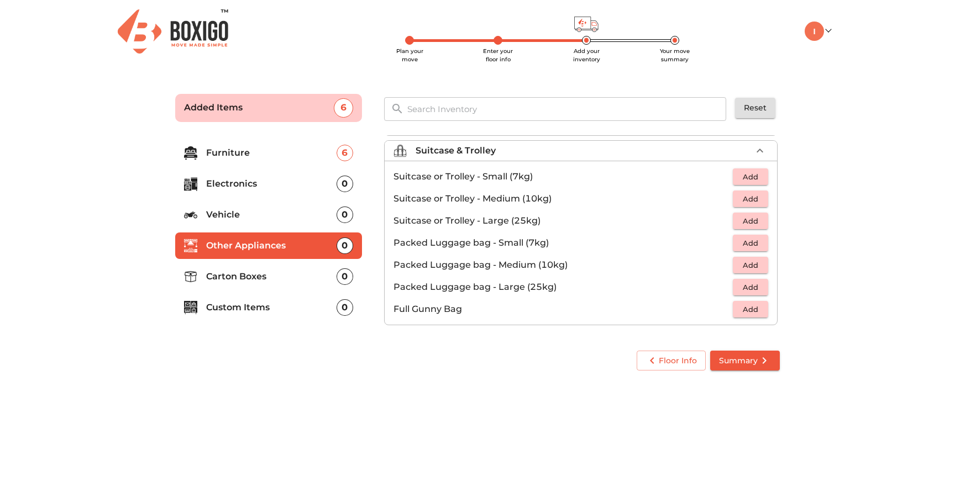
scroll to position [127, 0]
click at [746, 204] on span "Add" at bounding box center [750, 199] width 24 height 13
click at [753, 202] on icon "button" at bounding box center [759, 198] width 13 height 13
click at [271, 288] on li "Carton Boxes 0" at bounding box center [268, 277] width 187 height 27
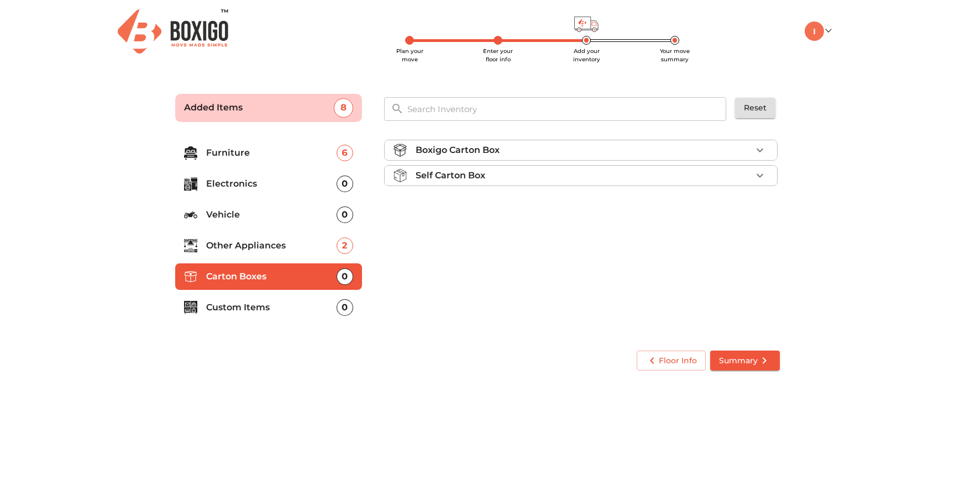
click at [758, 172] on icon "button" at bounding box center [759, 175] width 13 height 13
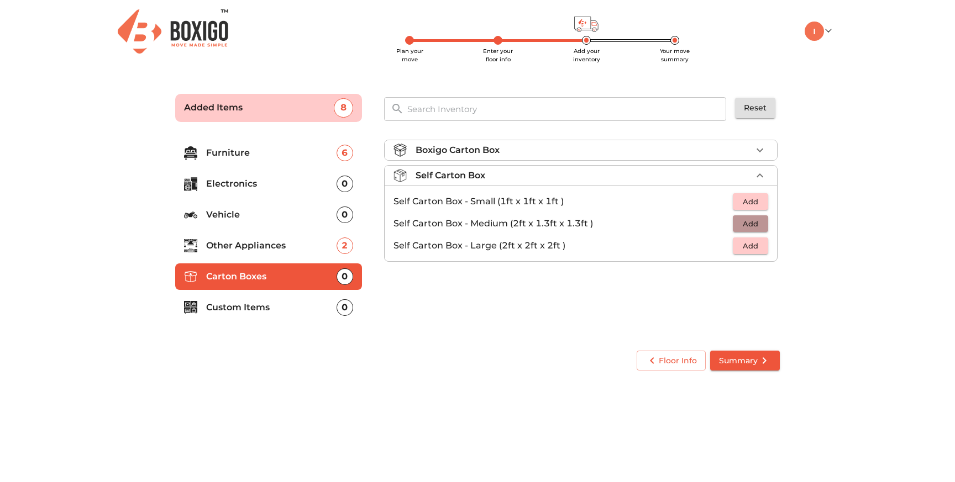
click at [750, 226] on span "Add" at bounding box center [750, 224] width 24 height 13
click at [750, 226] on div "1" at bounding box center [743, 224] width 50 height 17
click at [755, 226] on icon "button" at bounding box center [759, 223] width 13 height 13
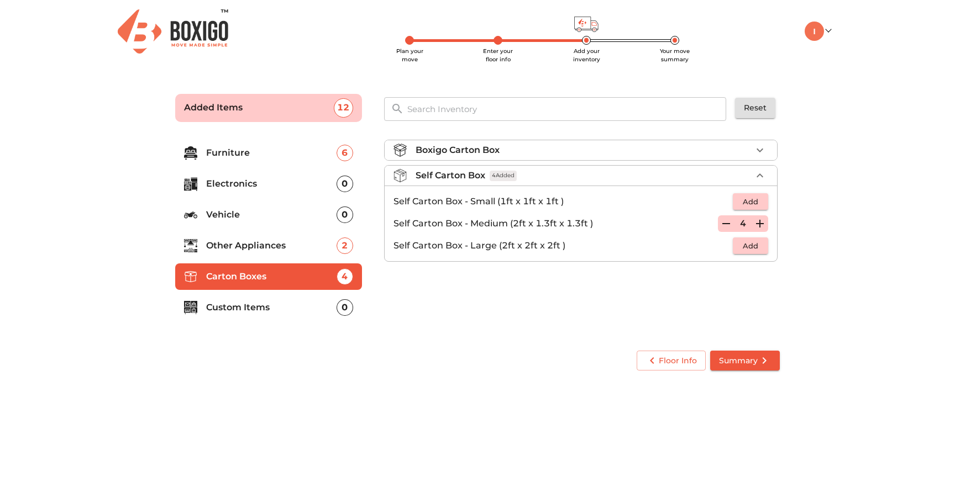
click at [755, 226] on icon "button" at bounding box center [759, 223] width 13 height 13
click at [286, 319] on li "Custom Items 0" at bounding box center [268, 308] width 187 height 27
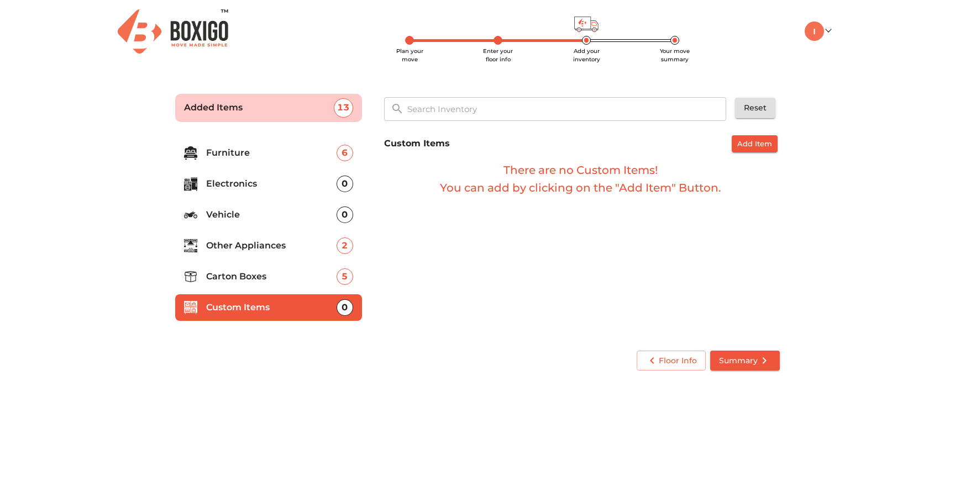
click at [733, 145] on button "Add Item" at bounding box center [755, 143] width 46 height 17
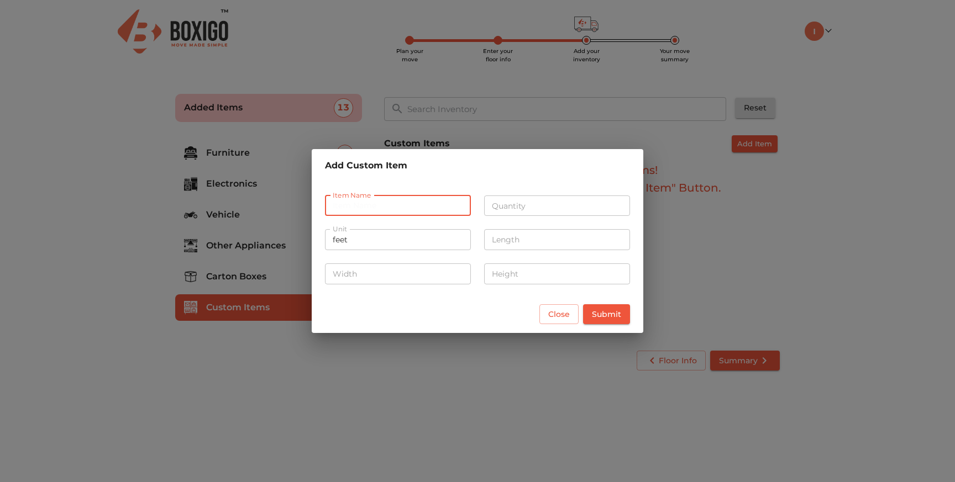
click at [372, 208] on input "text" at bounding box center [398, 206] width 146 height 21
type input "Air Cooler"
click at [364, 274] on input "number" at bounding box center [398, 274] width 146 height 21
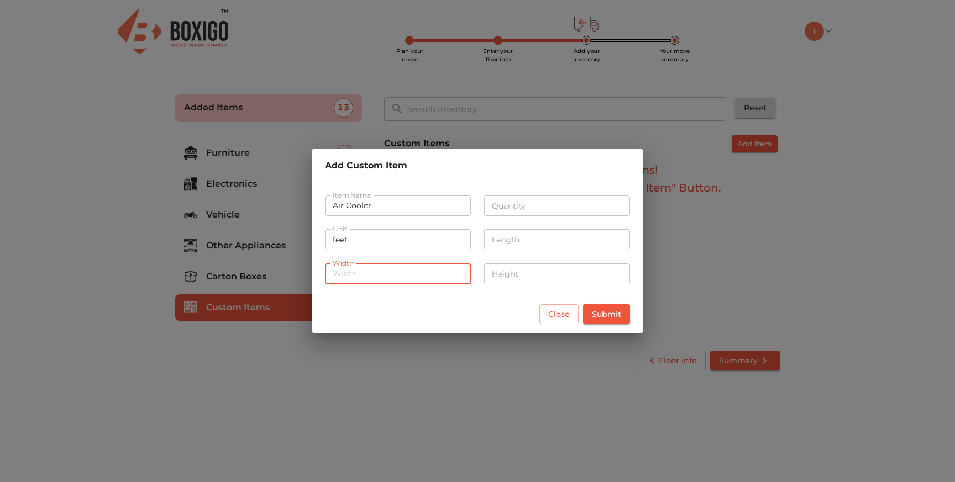
click at [389, 231] on input "feet" at bounding box center [398, 239] width 146 height 21
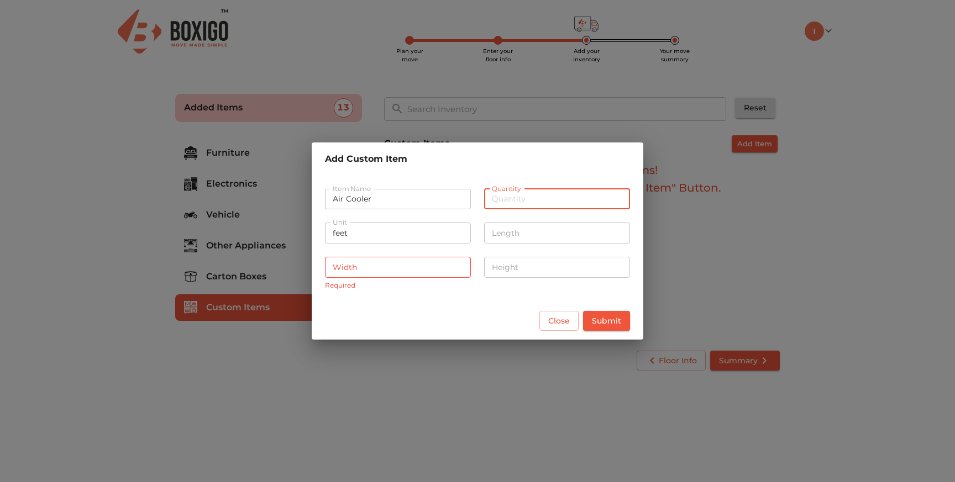
click at [540, 195] on input "number" at bounding box center [557, 199] width 146 height 21
type input "1"
click at [610, 325] on span "Submit" at bounding box center [606, 321] width 29 height 14
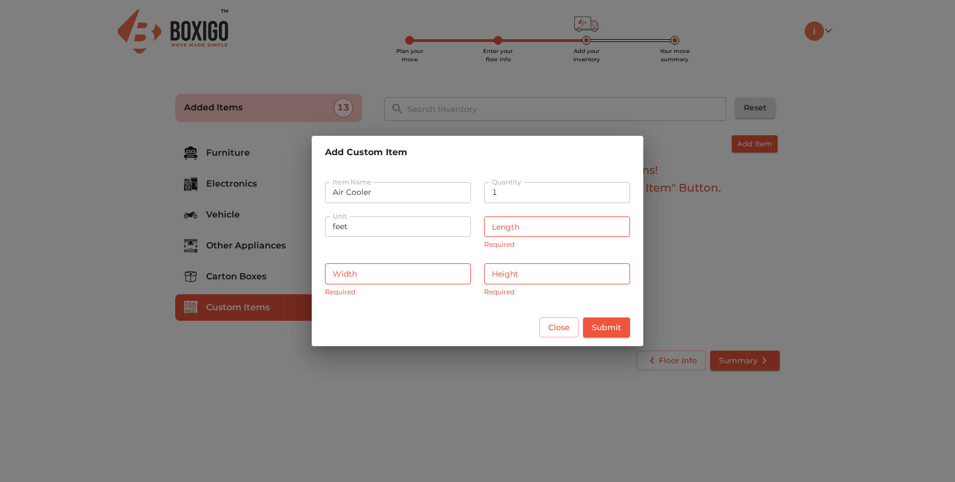
click at [496, 228] on input "number" at bounding box center [557, 227] width 146 height 21
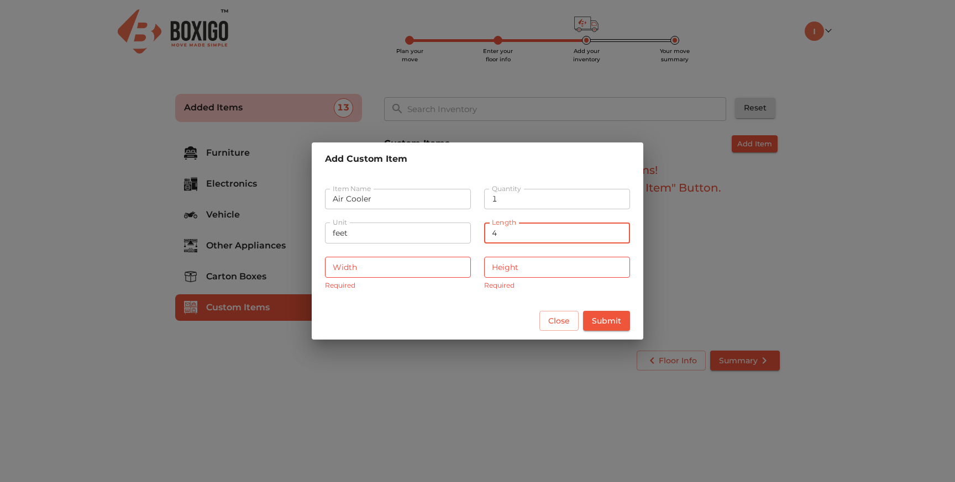
click at [500, 233] on input "4" at bounding box center [557, 233] width 146 height 21
type input "4"
click at [501, 271] on input "number" at bounding box center [557, 267] width 146 height 21
type input "4"
drag, startPoint x: 503, startPoint y: 232, endPoint x: 484, endPoint y: 234, distance: 19.5
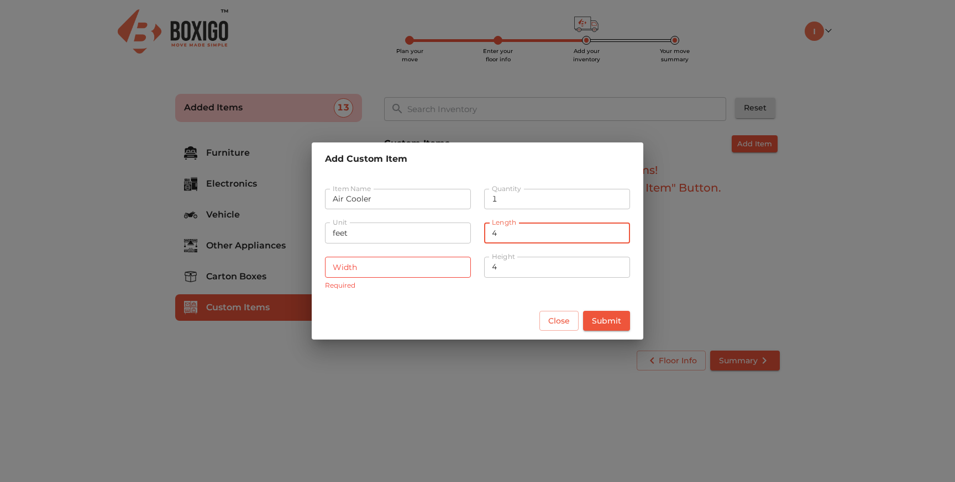
click at [484, 234] on input "4" at bounding box center [557, 233] width 146 height 21
click at [425, 270] on input "number" at bounding box center [398, 267] width 146 height 21
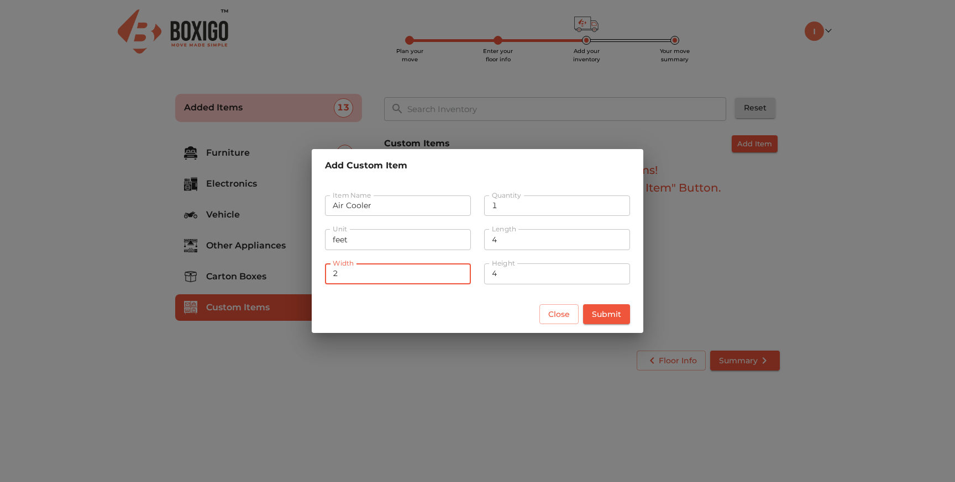
type input "2"
click at [624, 313] on button "Submit" at bounding box center [606, 314] width 47 height 20
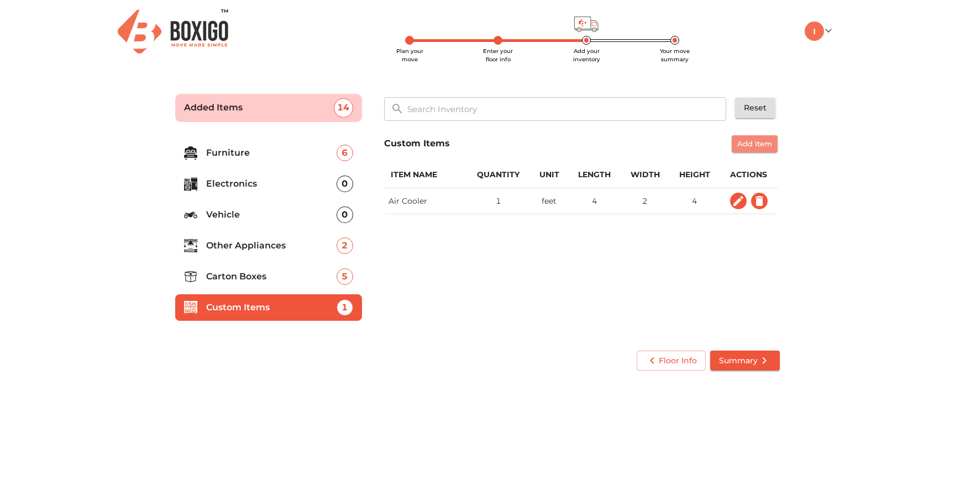
click at [775, 143] on button "Add Item" at bounding box center [755, 143] width 46 height 17
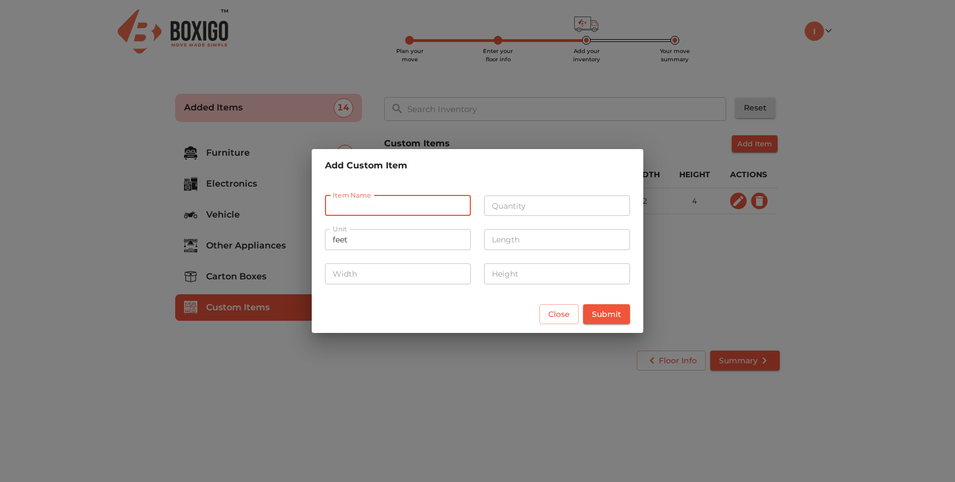
click at [430, 201] on input "text" at bounding box center [398, 206] width 146 height 21
type input "Dressing Table"
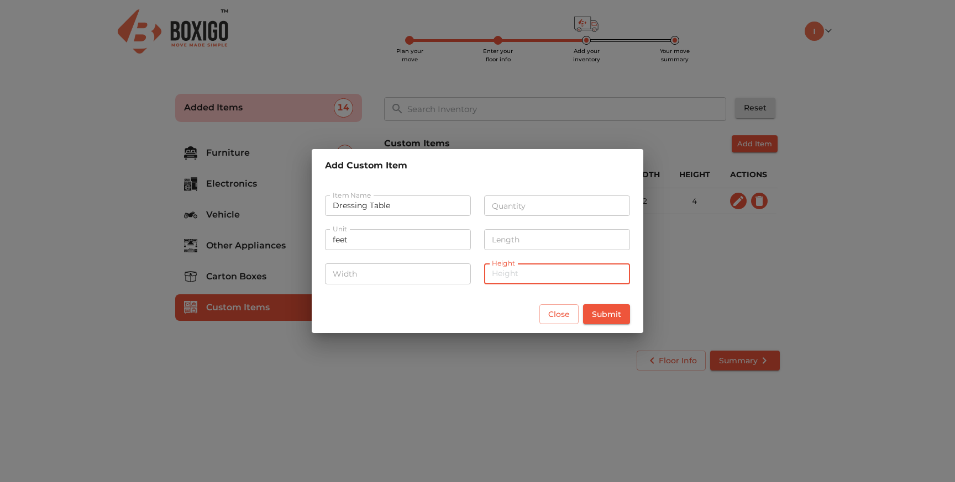
click at [527, 269] on input "number" at bounding box center [557, 274] width 146 height 21
type input "5.96"
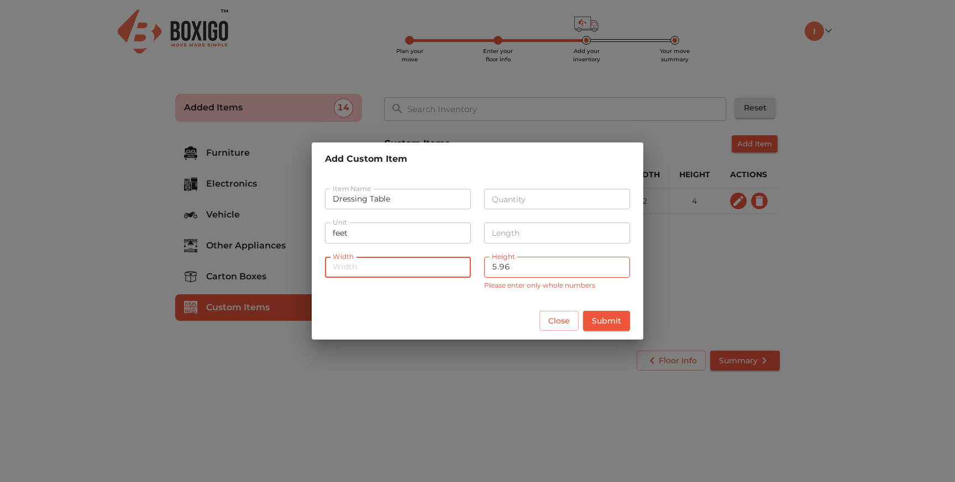
click at [405, 279] on div "Width Width" at bounding box center [397, 273] width 159 height 54
type input "1.5"
click at [534, 235] on input "number" at bounding box center [557, 233] width 146 height 21
type input "5"
click at [398, 266] on input "1.5" at bounding box center [398, 267] width 146 height 21
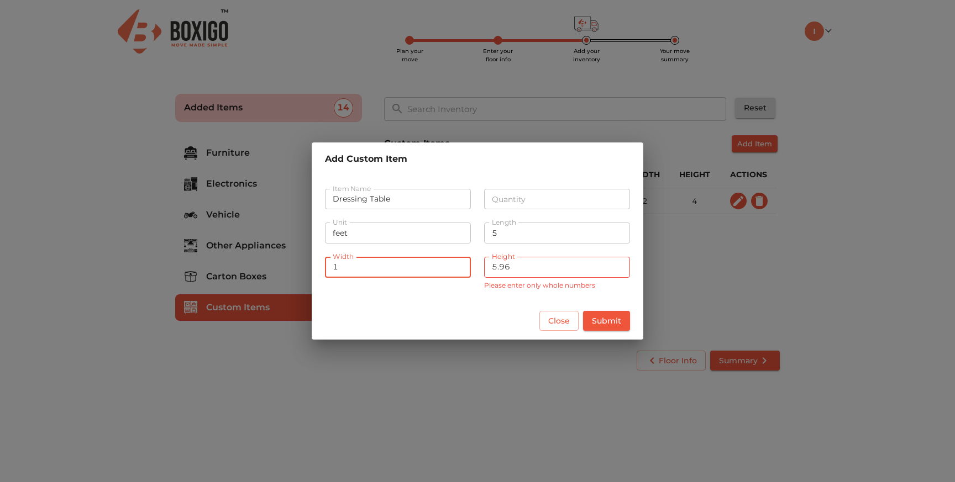
type input "1"
drag, startPoint x: 510, startPoint y: 271, endPoint x: 498, endPoint y: 271, distance: 11.6
click at [498, 271] on input "5.96" at bounding box center [557, 267] width 146 height 21
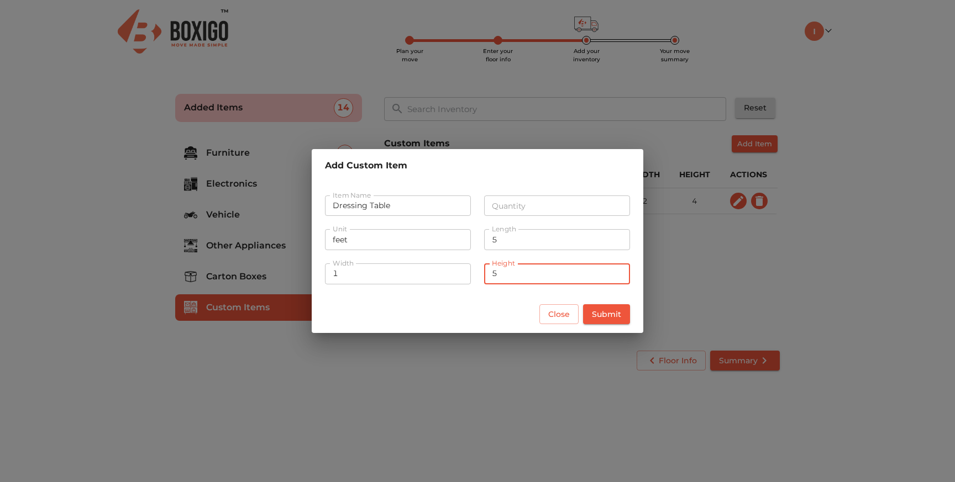
type input "5"
click at [606, 318] on span "Submit" at bounding box center [606, 315] width 29 height 14
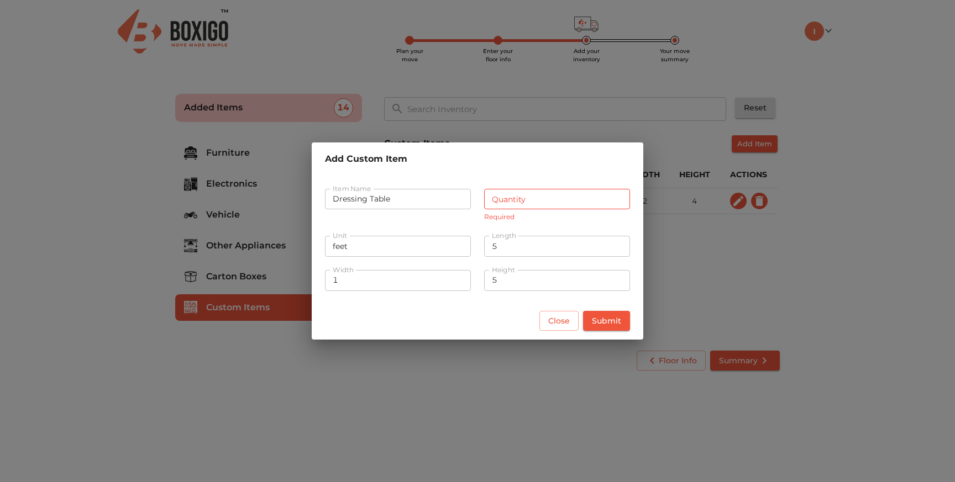
drag, startPoint x: 548, startPoint y: 209, endPoint x: 546, endPoint y: 202, distance: 7.0
click at [548, 207] on input "number" at bounding box center [557, 199] width 146 height 21
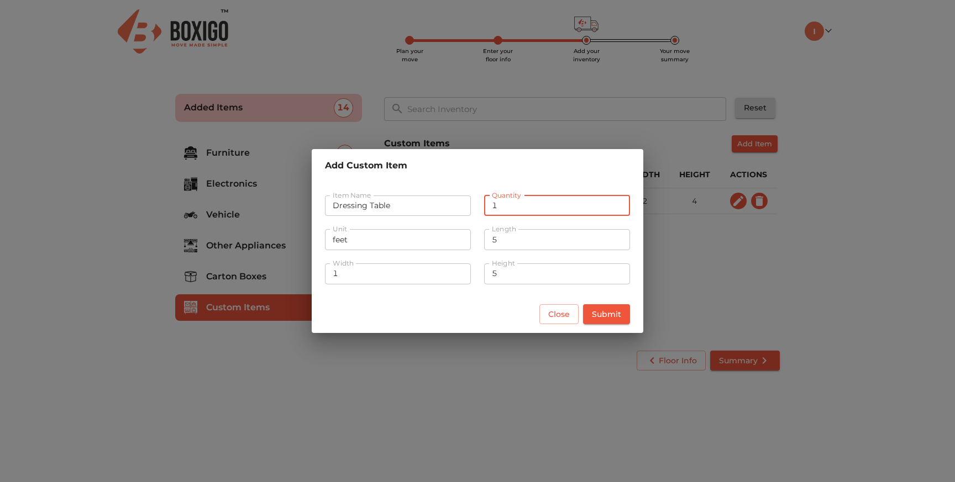
type input "1"
click at [608, 311] on span "Submit" at bounding box center [606, 315] width 29 height 14
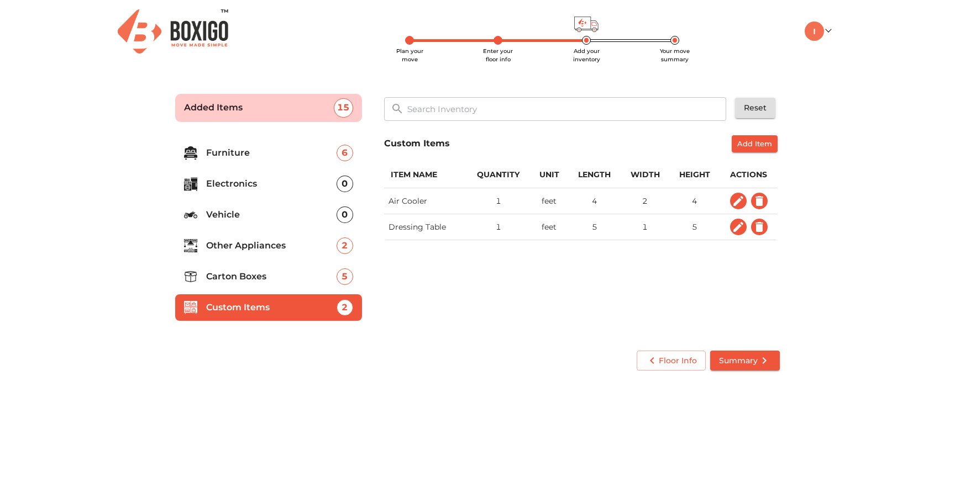
click at [737, 359] on span "Summary" at bounding box center [745, 361] width 52 height 14
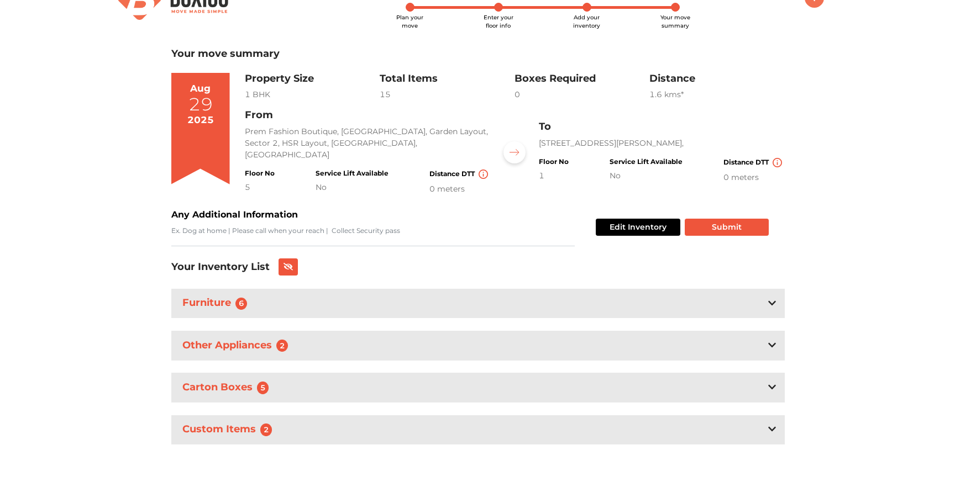
scroll to position [34, 0]
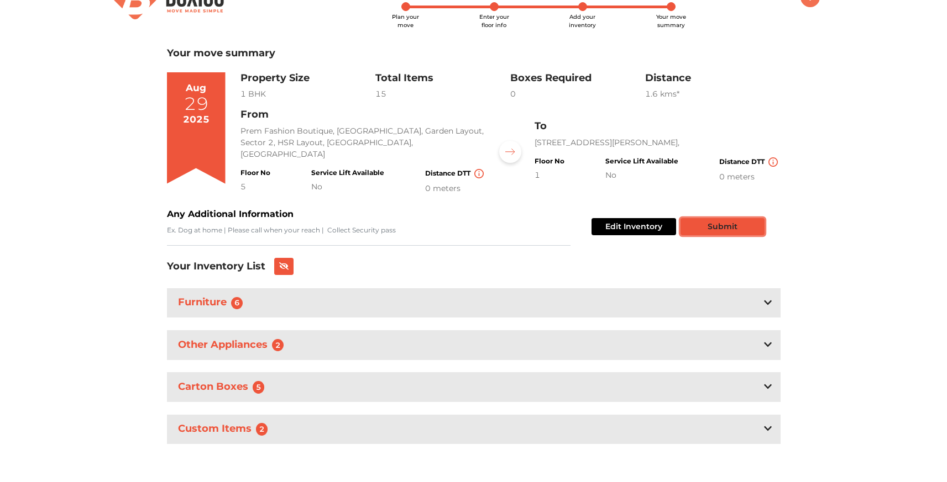
click at [693, 229] on button "Submit" at bounding box center [722, 226] width 84 height 17
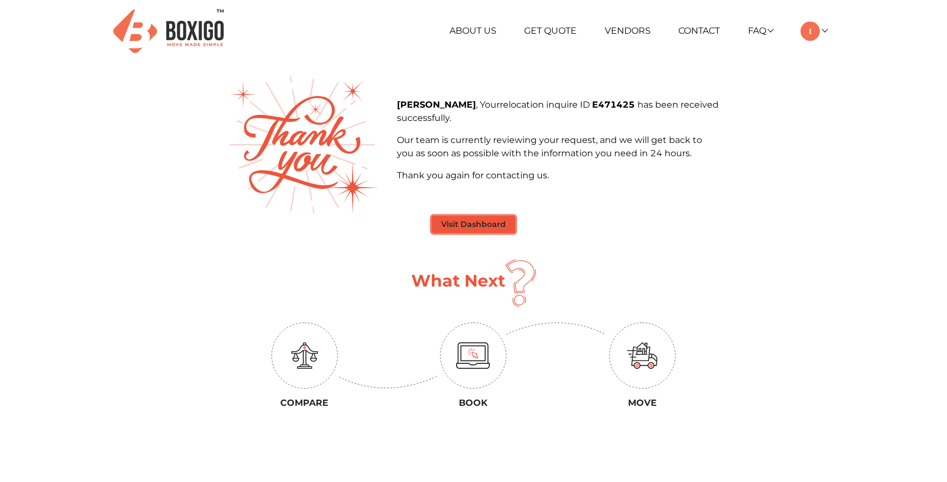
click at [493, 222] on button "Visit Dashboard" at bounding box center [473, 224] width 83 height 17
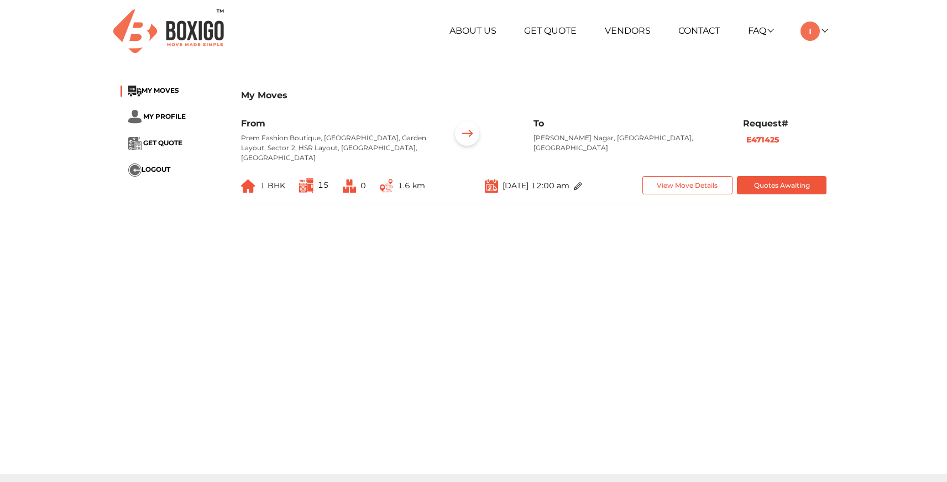
click at [142, 137] on li "GET QUOTE" at bounding box center [172, 143] width 104 height 13
click at [149, 140] on span "GET QUOTE" at bounding box center [162, 143] width 39 height 8
